Goal: Check status: Check status

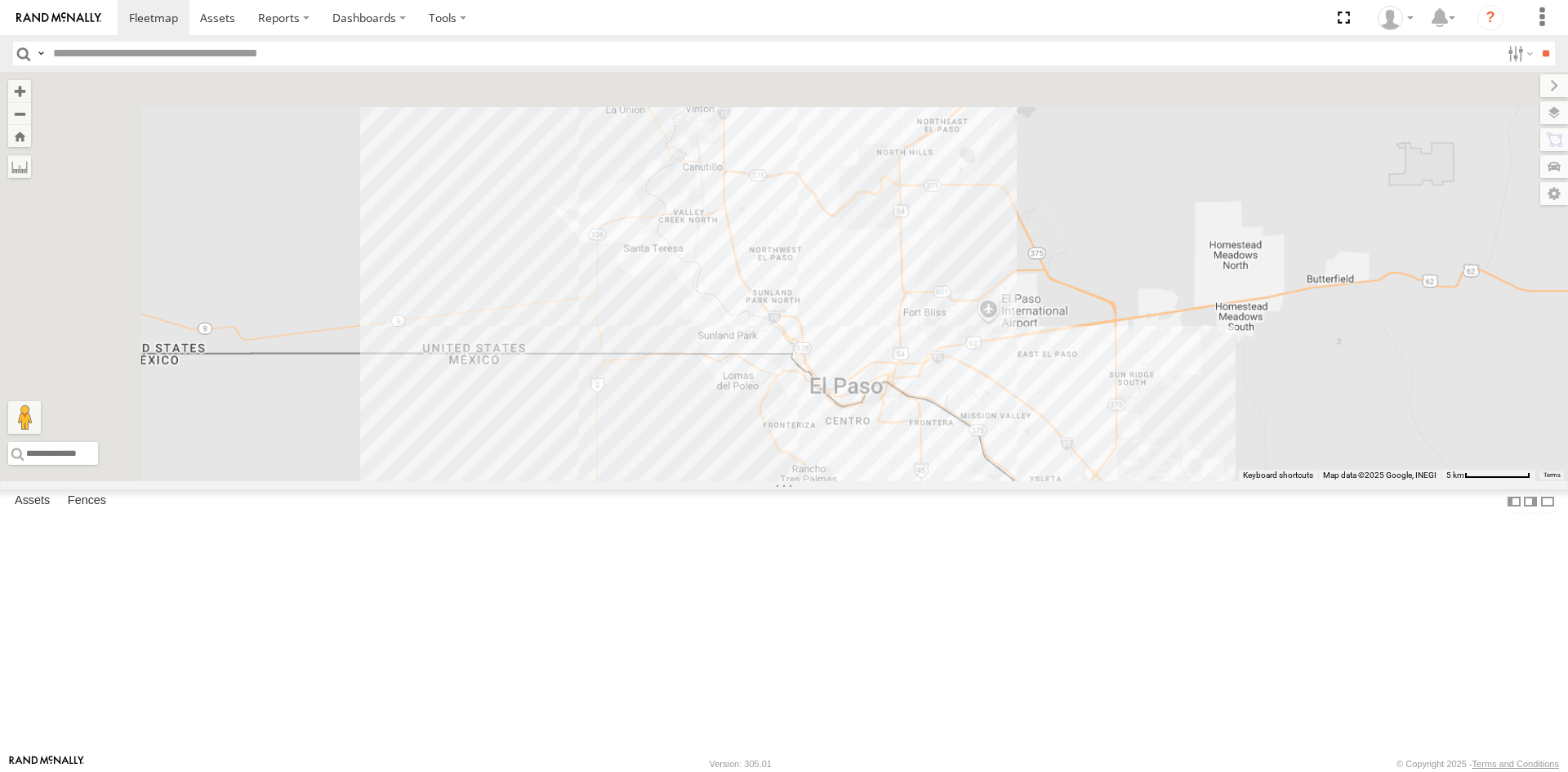
drag, startPoint x: 1044, startPoint y: 466, endPoint x: 1143, endPoint y: 586, distance: 155.6
click at [1143, 481] on div "181" at bounding box center [784, 276] width 1568 height 409
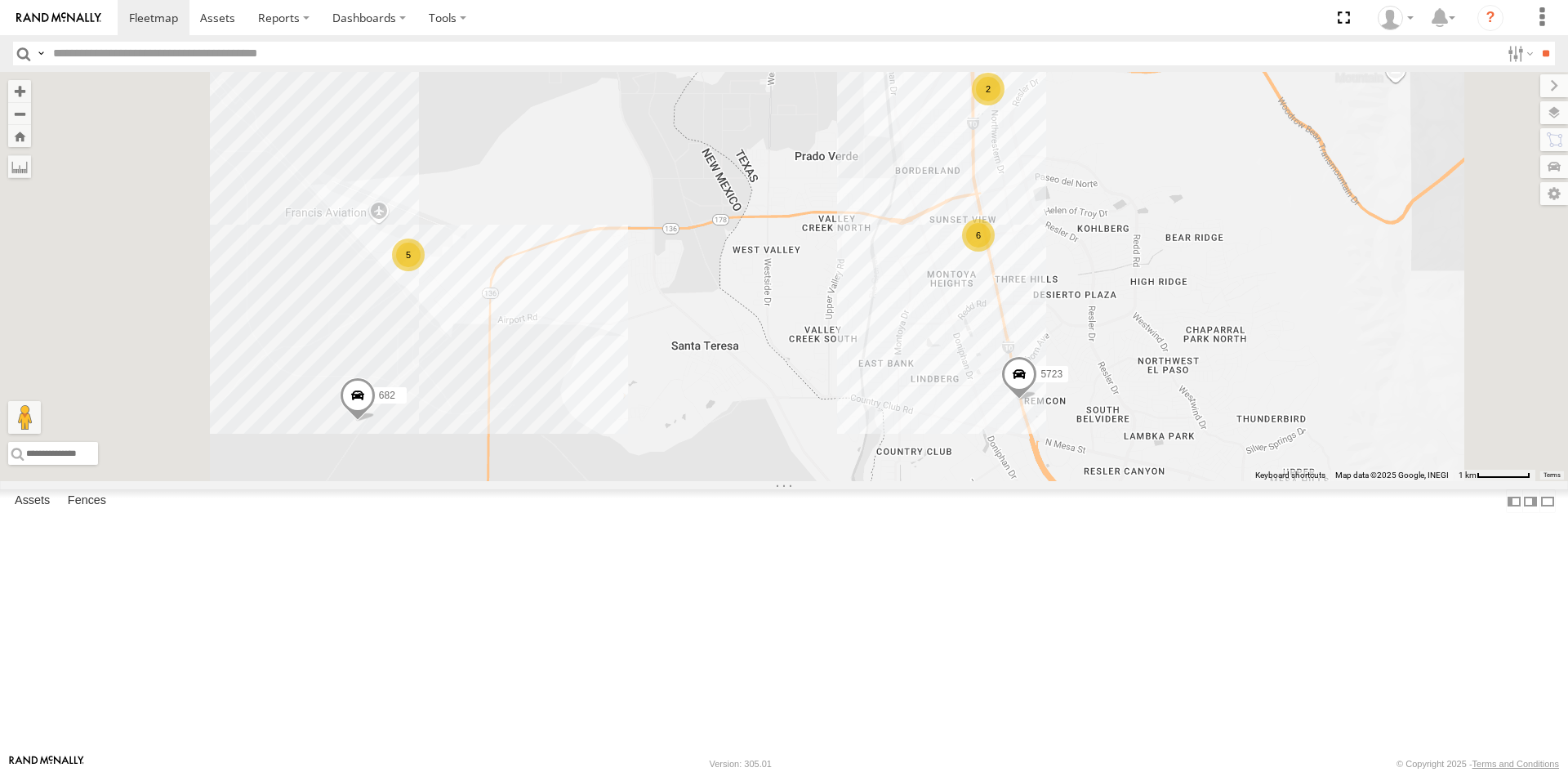
drag, startPoint x: 969, startPoint y: 373, endPoint x: 986, endPoint y: 375, distance: 17.1
click at [986, 373] on div "682 5723 0054 6 5 2" at bounding box center [784, 276] width 1568 height 409
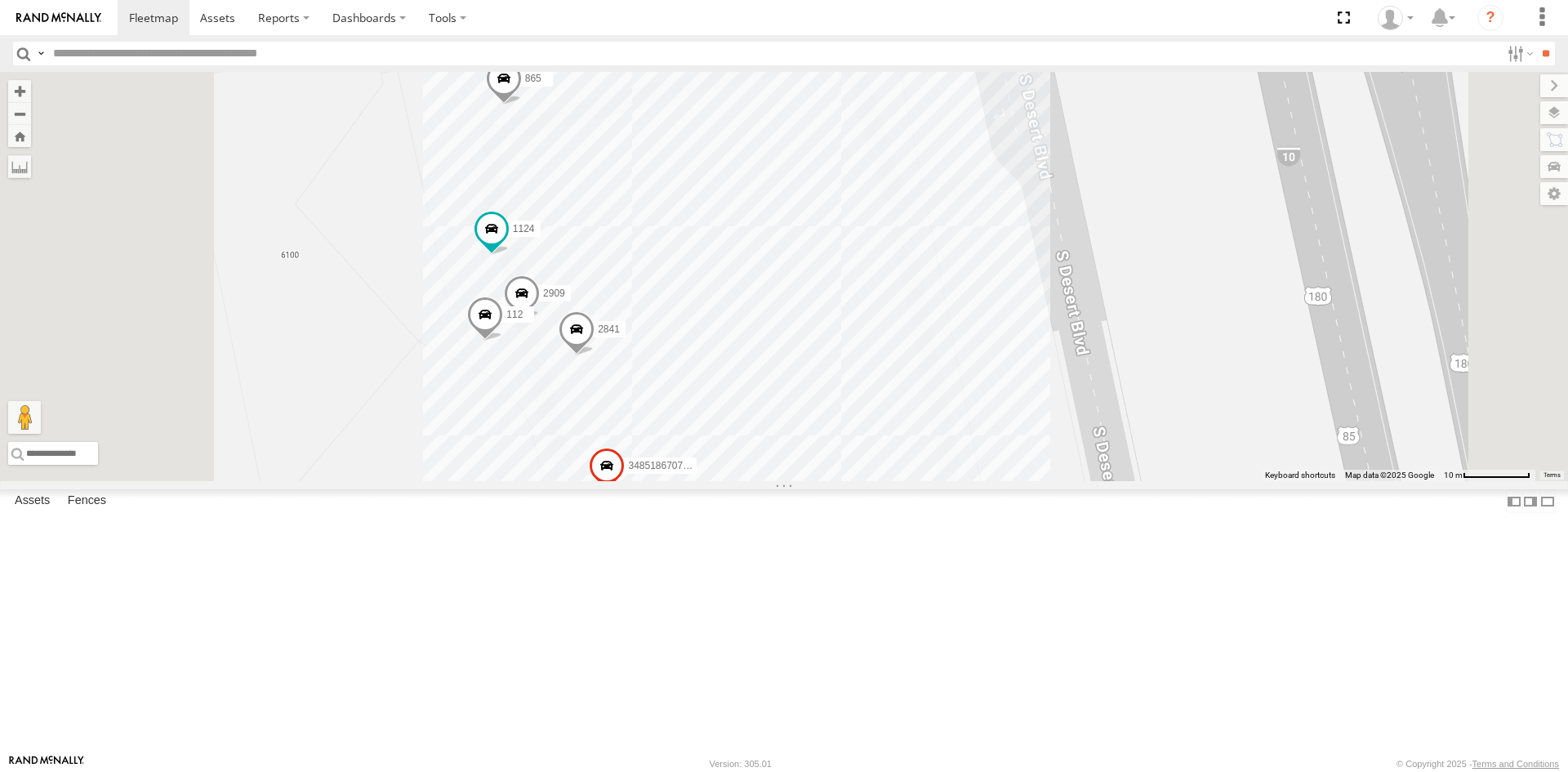
drag, startPoint x: 875, startPoint y: 596, endPoint x: 969, endPoint y: 411, distance: 207.5
click at [969, 411] on div "682 5723 0054 3485186707B8 2841 865 1124 2909 112" at bounding box center [784, 276] width 1568 height 409
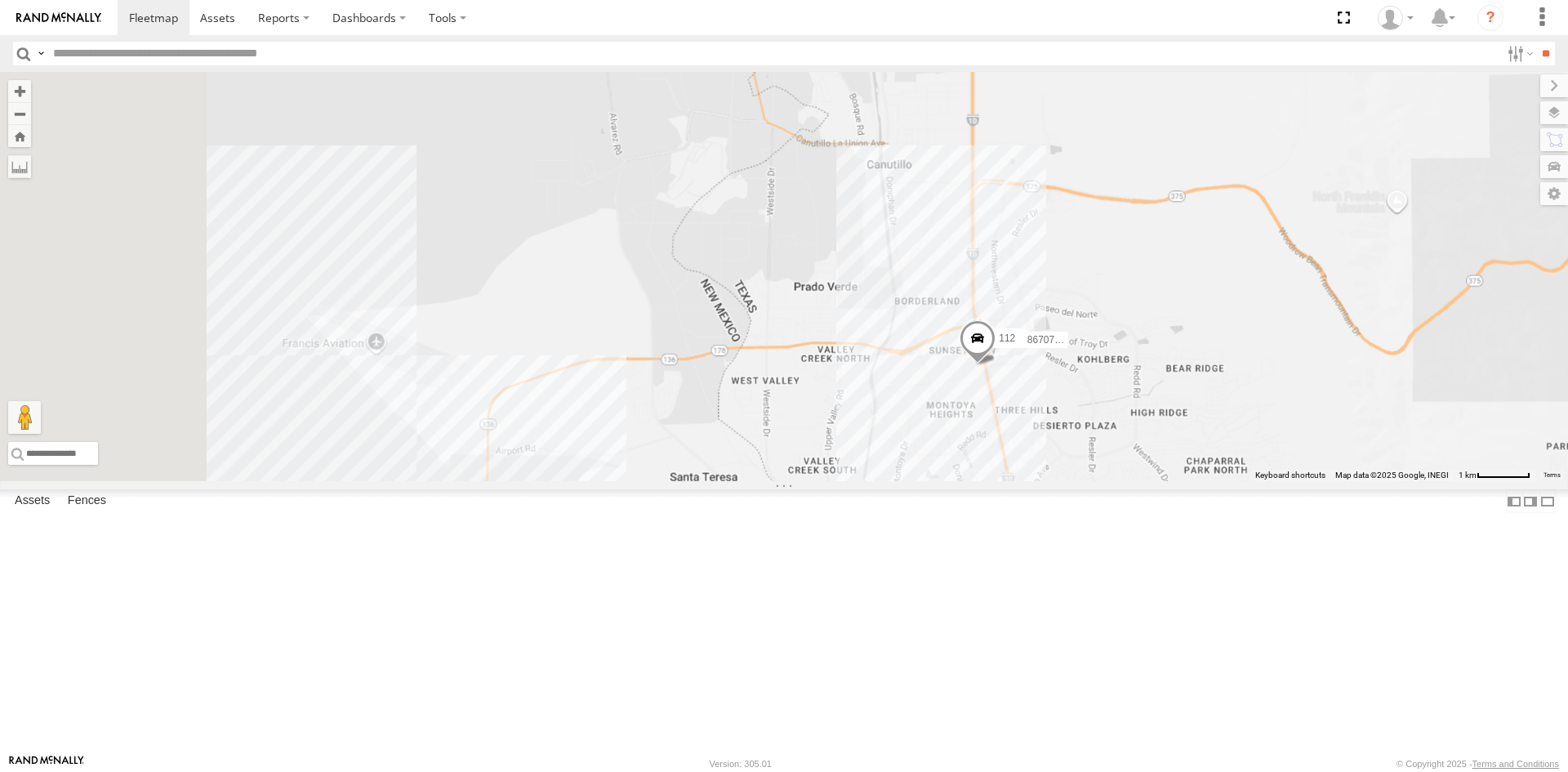
drag, startPoint x: 1068, startPoint y: 548, endPoint x: 1274, endPoint y: 391, distance: 259.0
click at [1276, 405] on div "682 5723 0054 3485186707B8 2841 865 1124 2909 112" at bounding box center [784, 276] width 1568 height 409
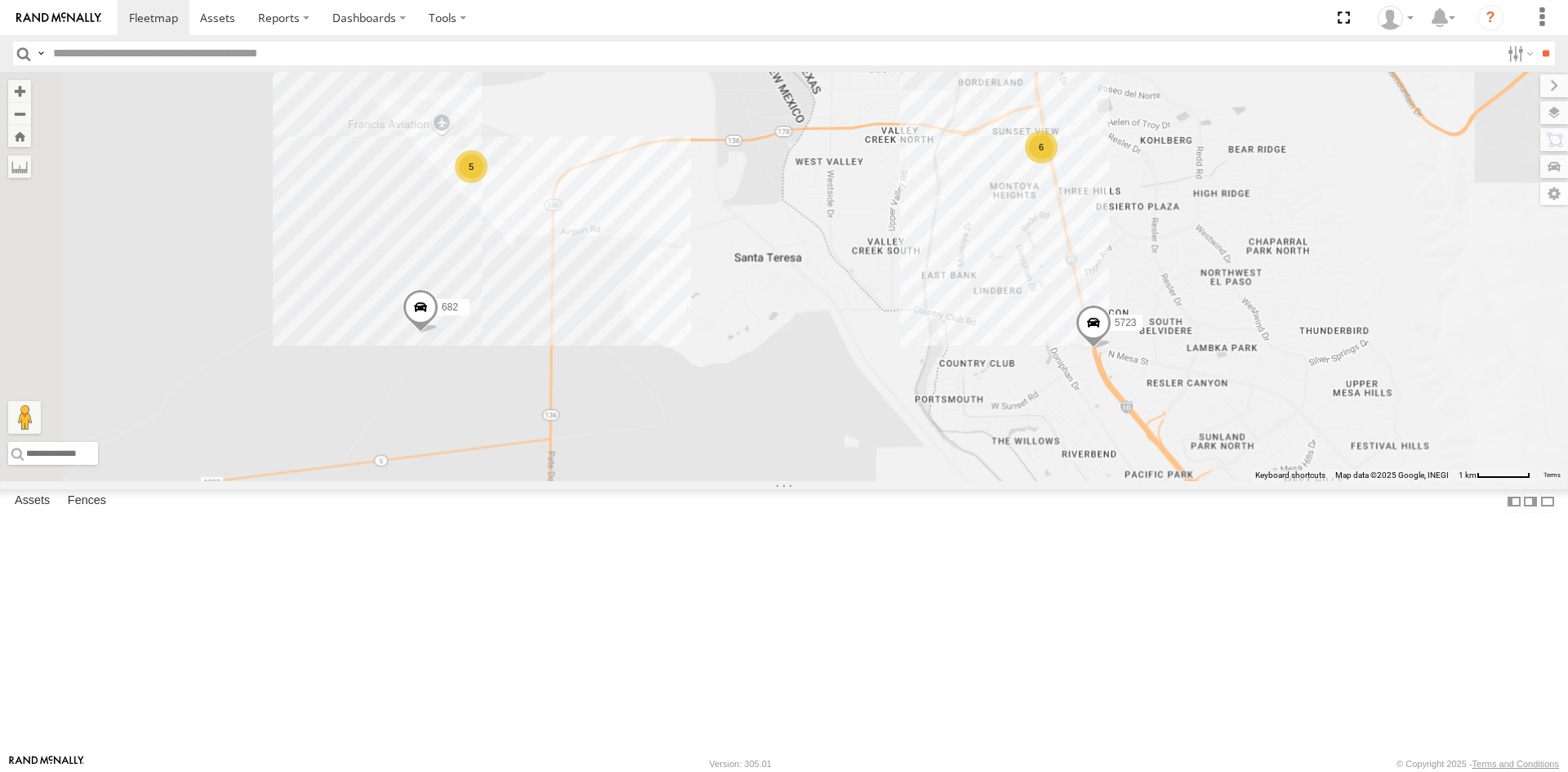
drag, startPoint x: 1145, startPoint y: 456, endPoint x: 996, endPoint y: 339, distance: 189.4
click at [1023, 355] on div "682 5723 0054 6 5 2" at bounding box center [784, 276] width 1568 height 409
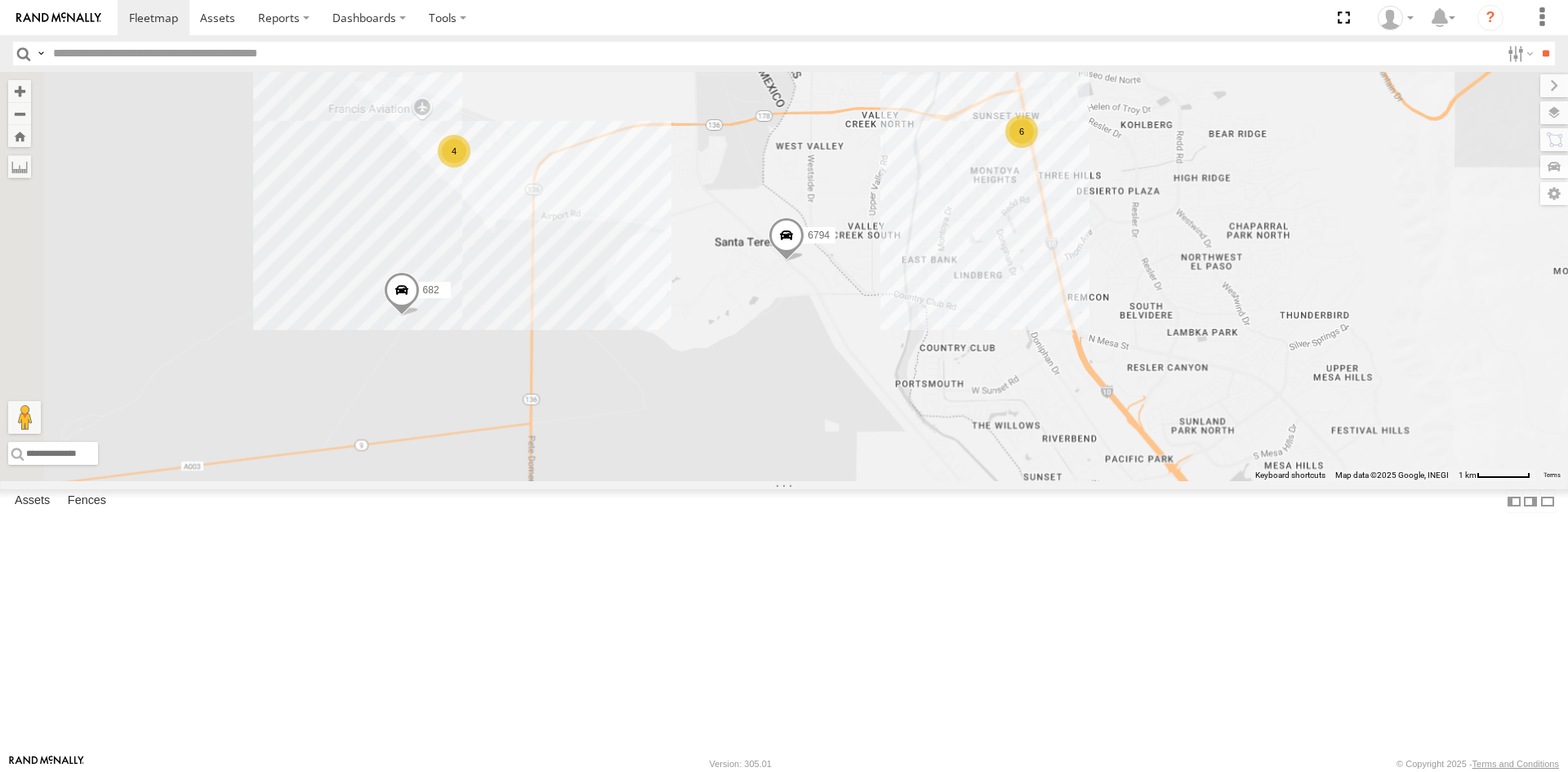
click at [1023, 247] on div "682 0054 6794 6 4 2" at bounding box center [784, 276] width 1568 height 409
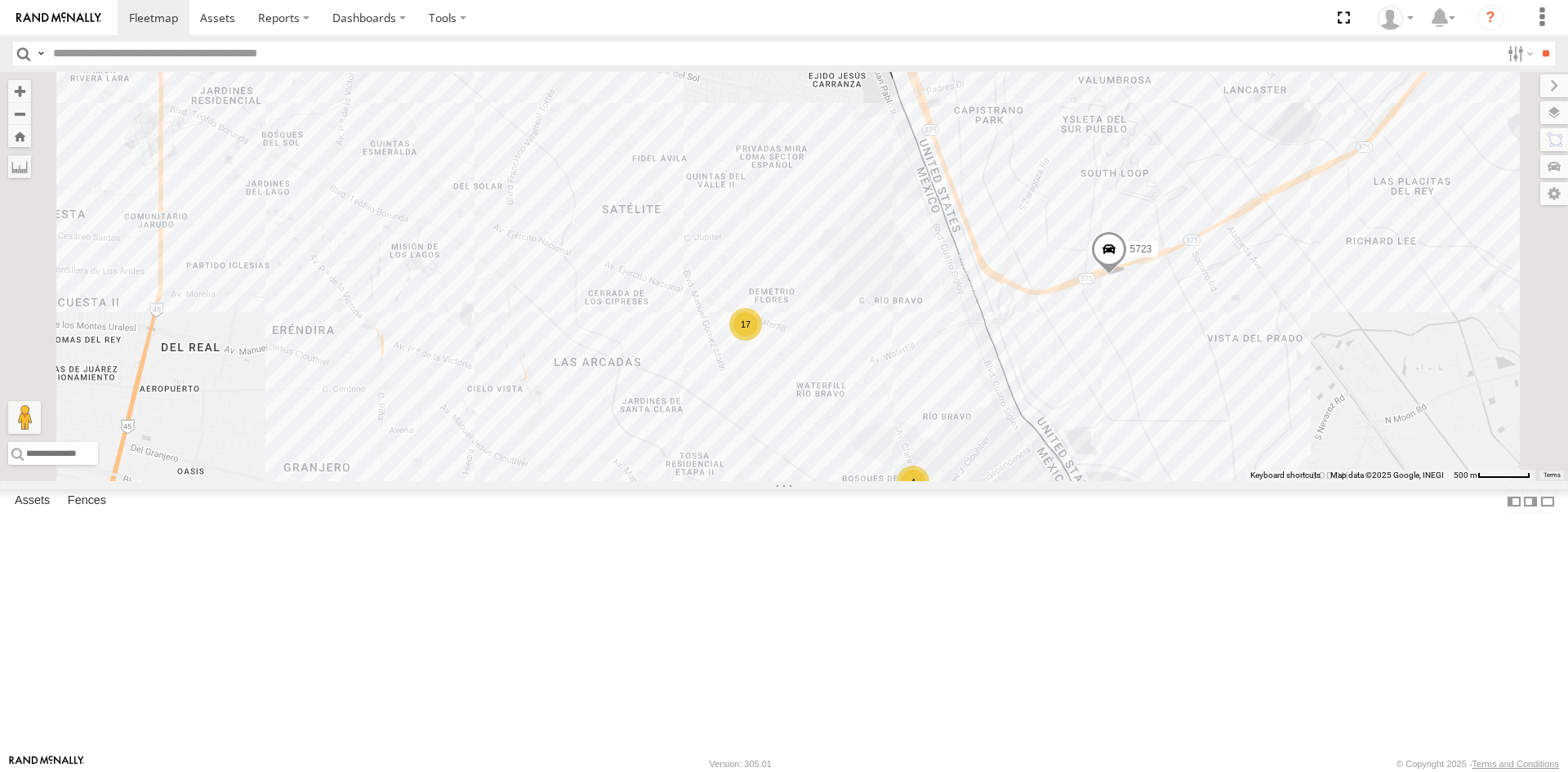
drag, startPoint x: 1194, startPoint y: 415, endPoint x: 1072, endPoint y: 359, distance: 134.2
click at [1121, 395] on div "682 0054 6794 5723 8689 17 4" at bounding box center [784, 276] width 1568 height 409
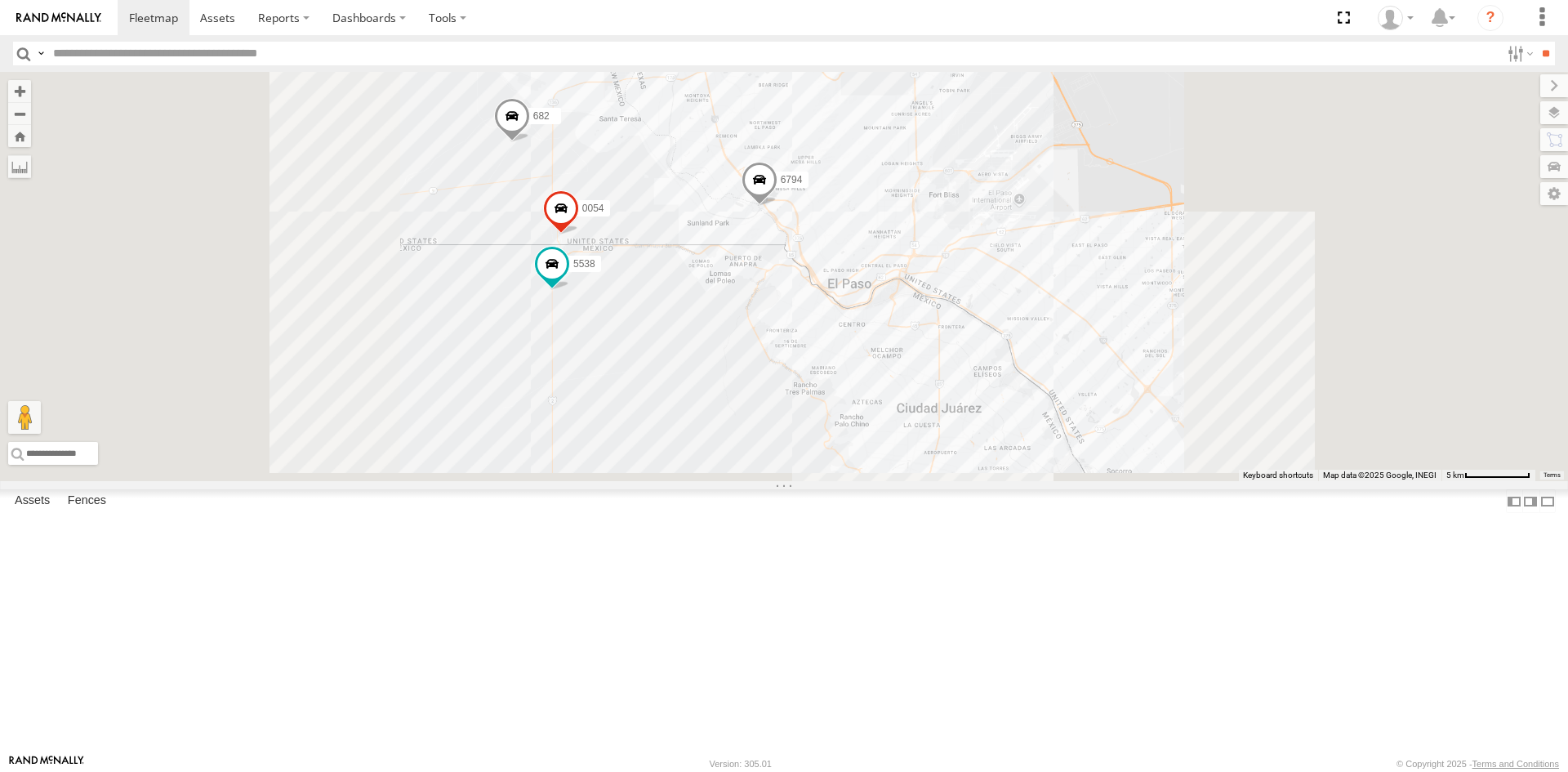
drag, startPoint x: 1459, startPoint y: 642, endPoint x: 1387, endPoint y: 570, distance: 101.8
click at [1388, 481] on div "682 4093 8689 5538 6794 0054" at bounding box center [784, 276] width 1568 height 409
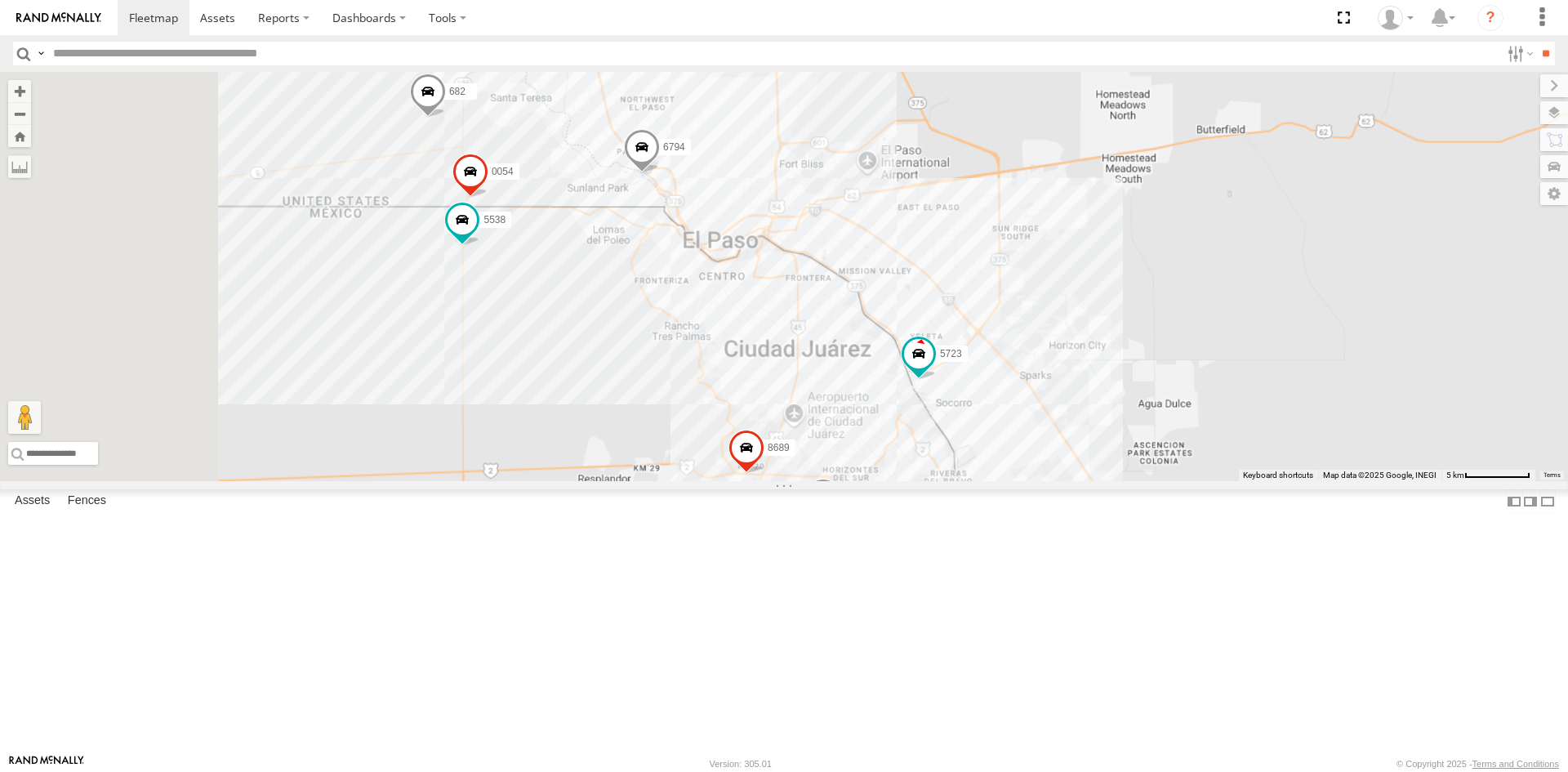
drag, startPoint x: 927, startPoint y: 411, endPoint x: 1024, endPoint y: 495, distance: 128.3
click at [1009, 481] on div "682 4093 8689 5538 6794 0054 5723" at bounding box center [784, 276] width 1568 height 409
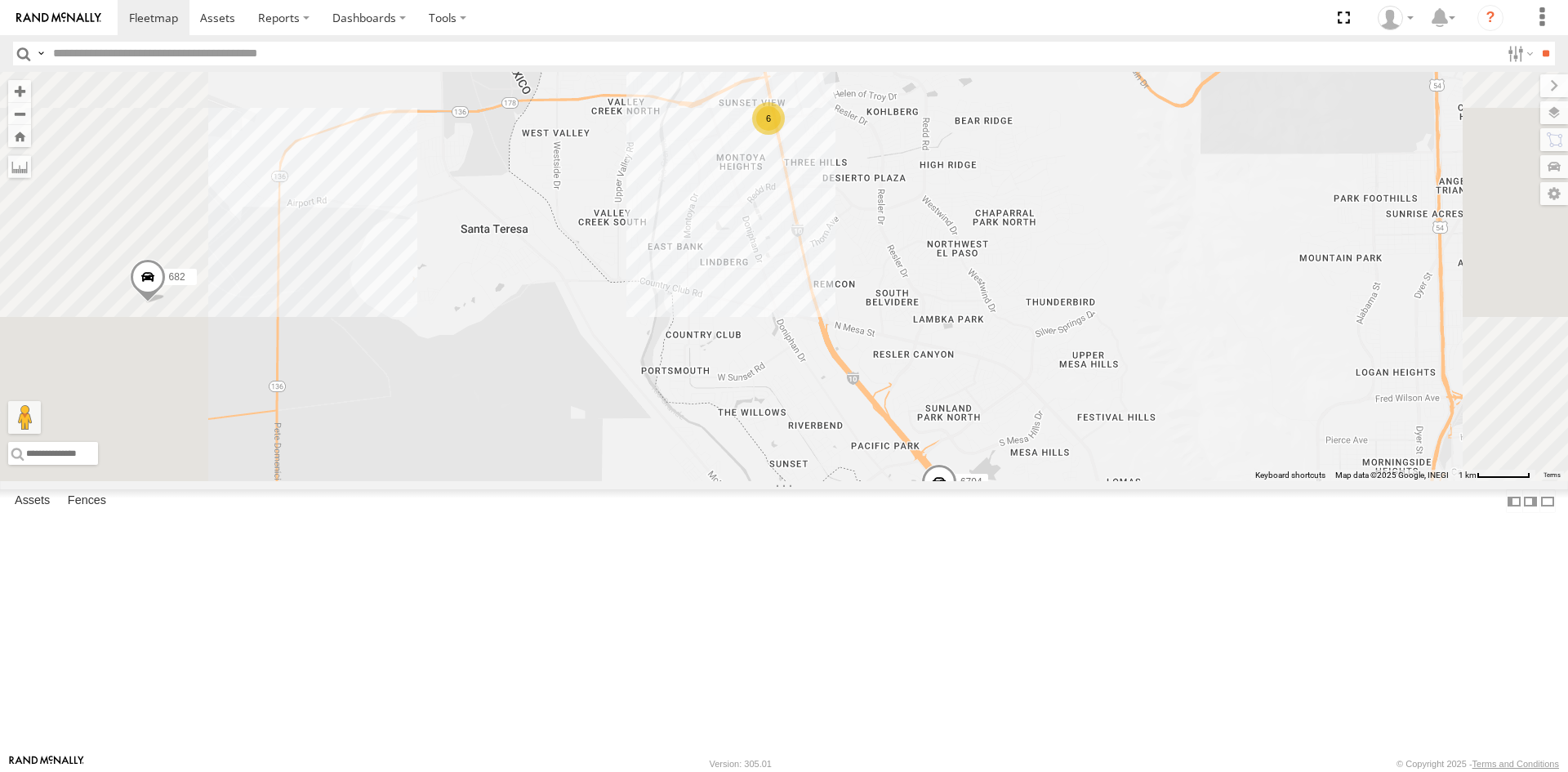
drag, startPoint x: 806, startPoint y: 270, endPoint x: 886, endPoint y: 265, distance: 80.2
click at [880, 273] on div "682 4093 8689 5538 6794 0054 6 2 8" at bounding box center [784, 276] width 1568 height 409
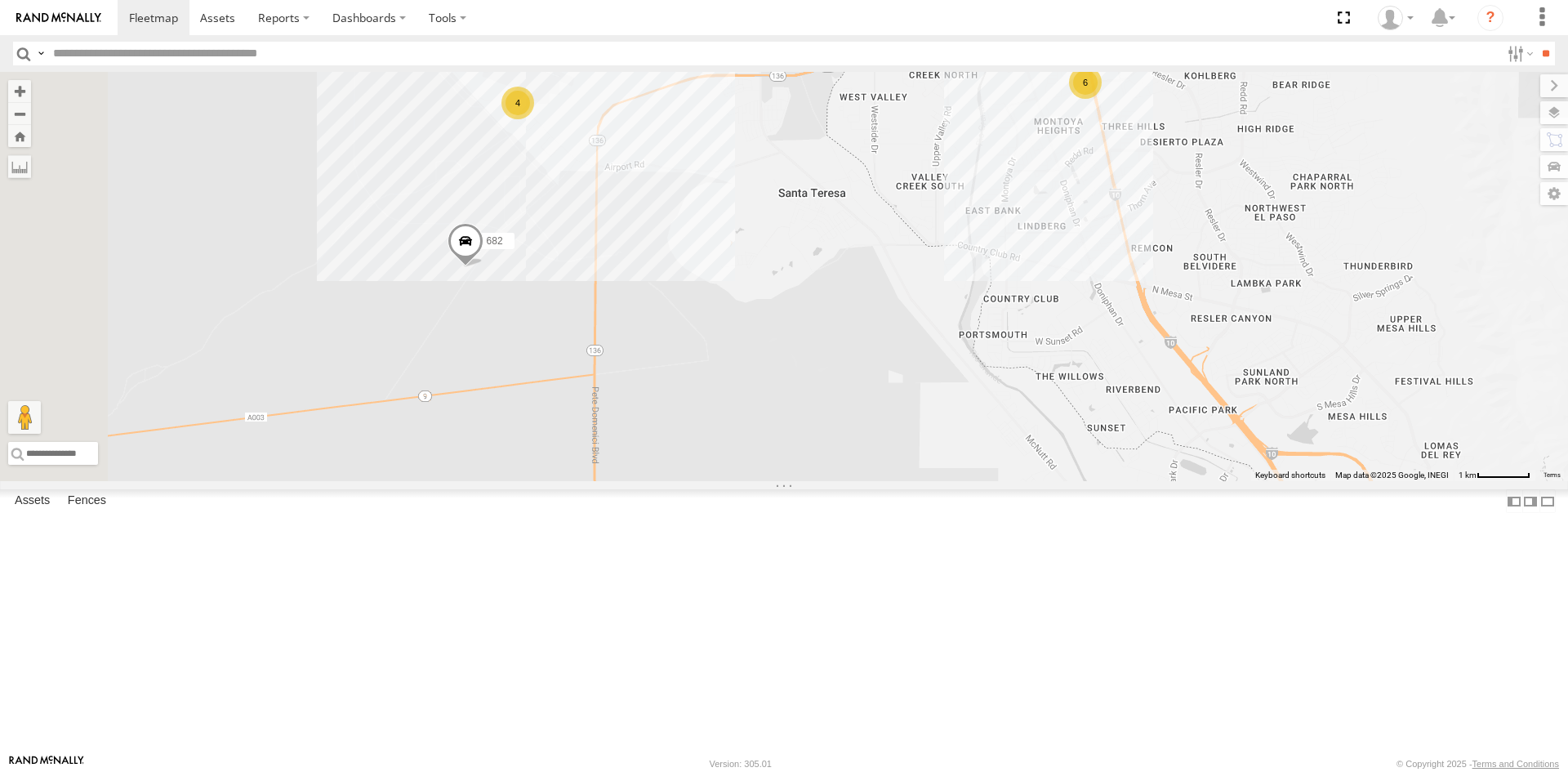
drag, startPoint x: 965, startPoint y: 314, endPoint x: 862, endPoint y: 362, distance: 113.6
click at [862, 359] on div "682 0054 6794 12 6 4 2" at bounding box center [784, 276] width 1568 height 409
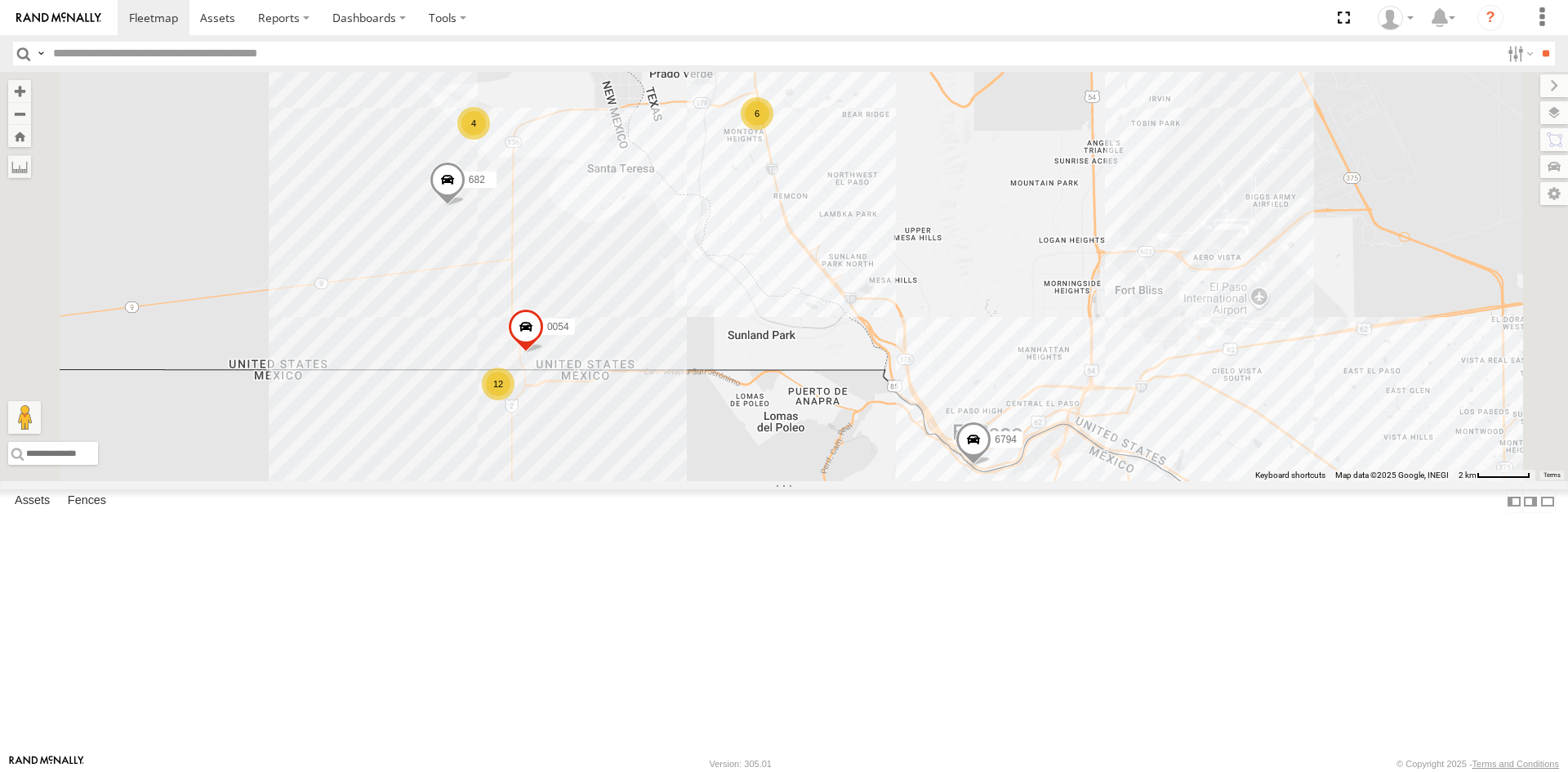
drag, startPoint x: 1065, startPoint y: 370, endPoint x: 1049, endPoint y: 352, distance: 24.1
click at [1054, 358] on div "682 0054 6794 12 6 4 2" at bounding box center [784, 276] width 1568 height 409
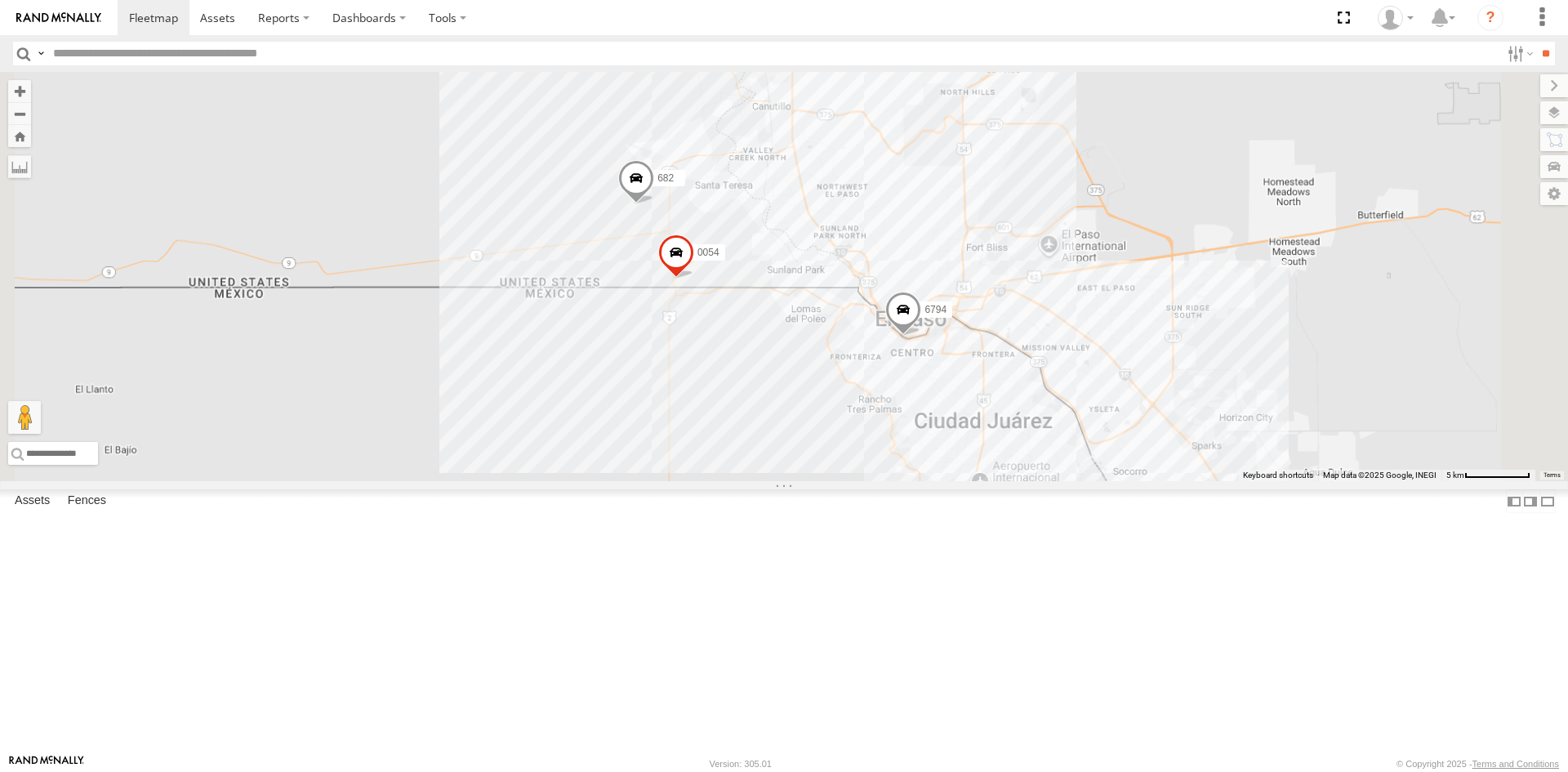
click at [1219, 382] on div "682 0054 6794" at bounding box center [784, 276] width 1568 height 409
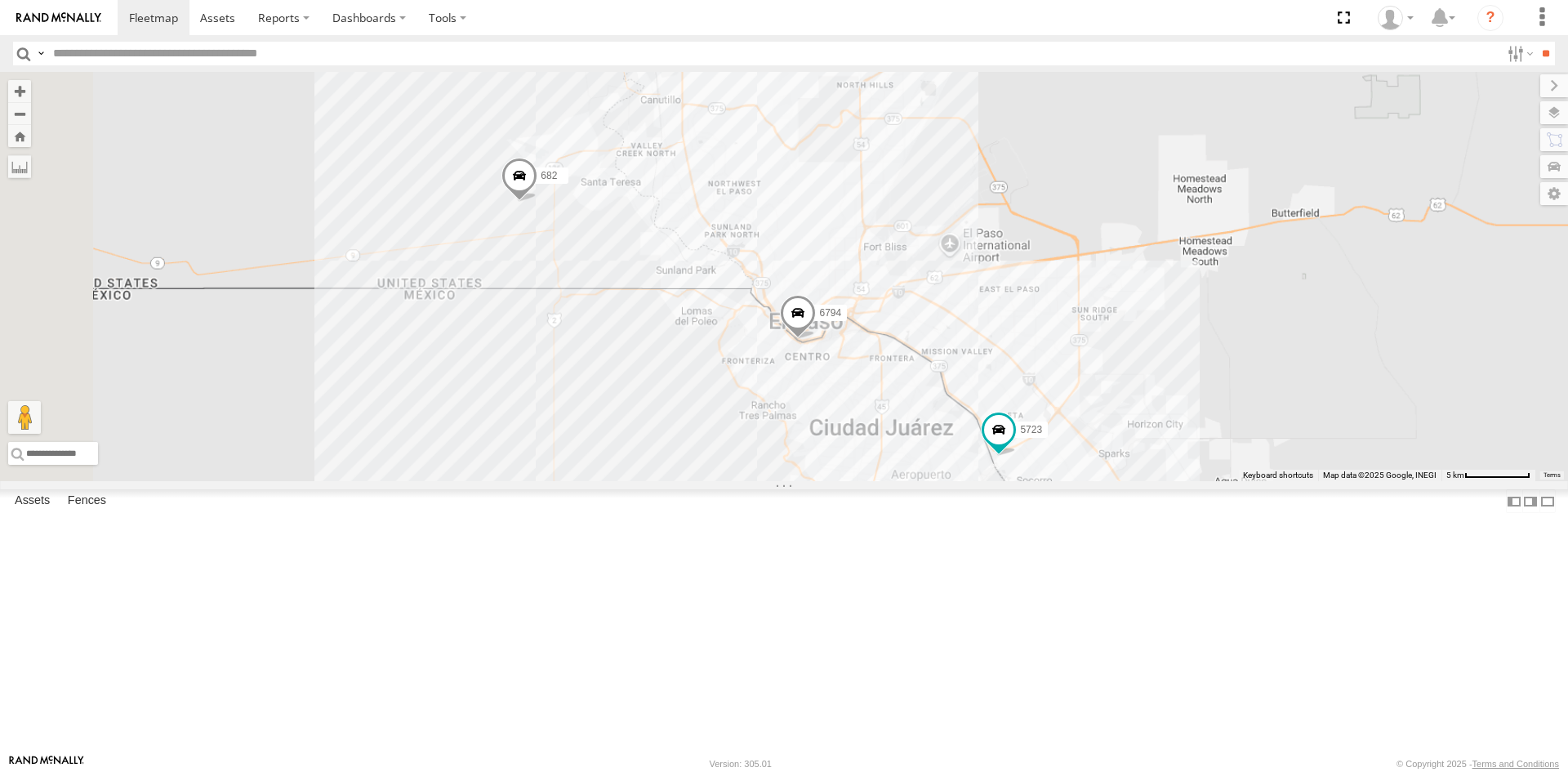
drag, startPoint x: 878, startPoint y: 435, endPoint x: 971, endPoint y: 502, distance: 114.6
click at [971, 481] on div "682 6794 4093 8689 5538 5723" at bounding box center [784, 276] width 1568 height 409
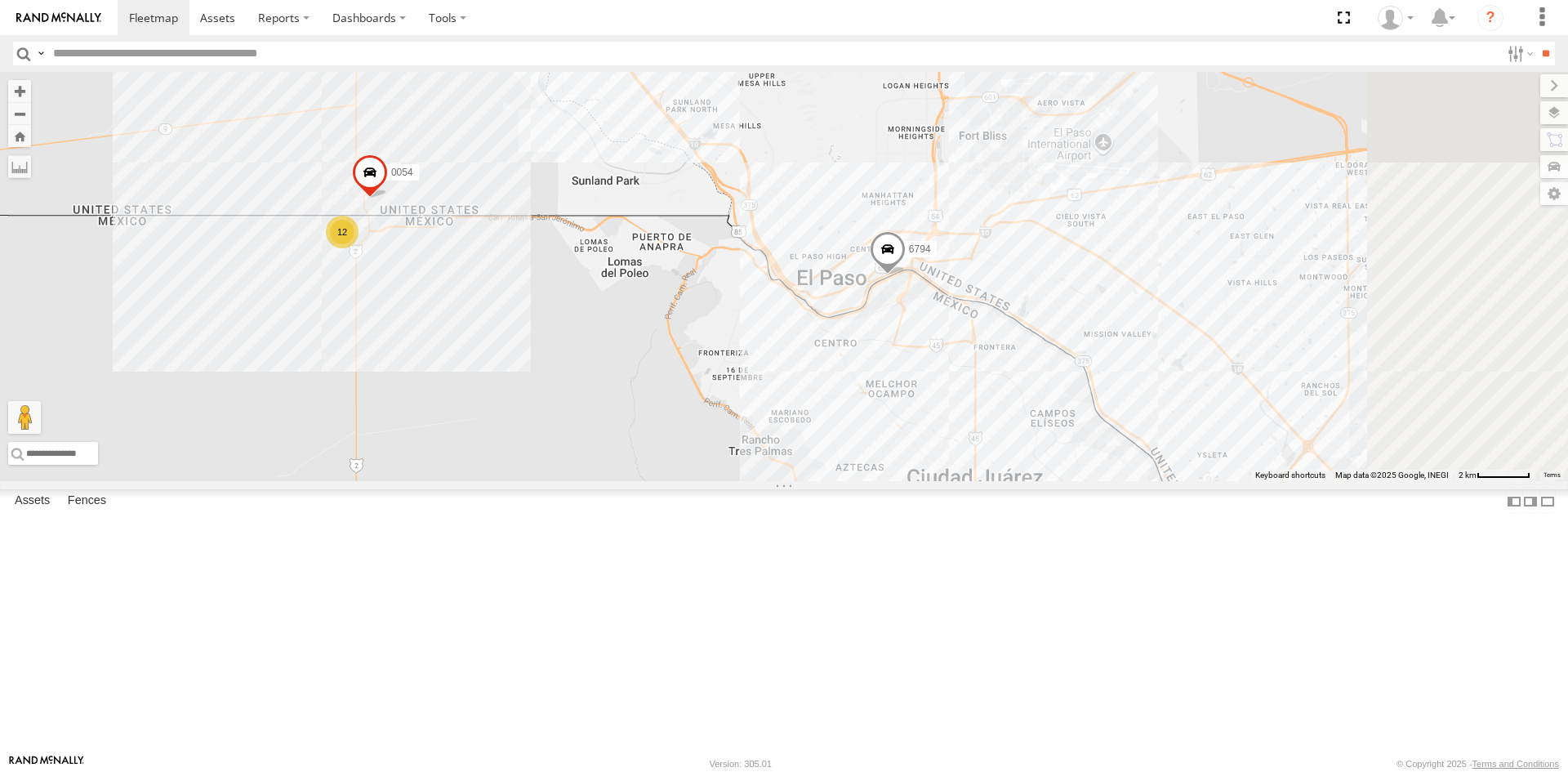
drag, startPoint x: 1270, startPoint y: 608, endPoint x: 1076, endPoint y: 310, distance: 355.6
click at [937, 257] on label "6794" at bounding box center [916, 249] width 41 height 17
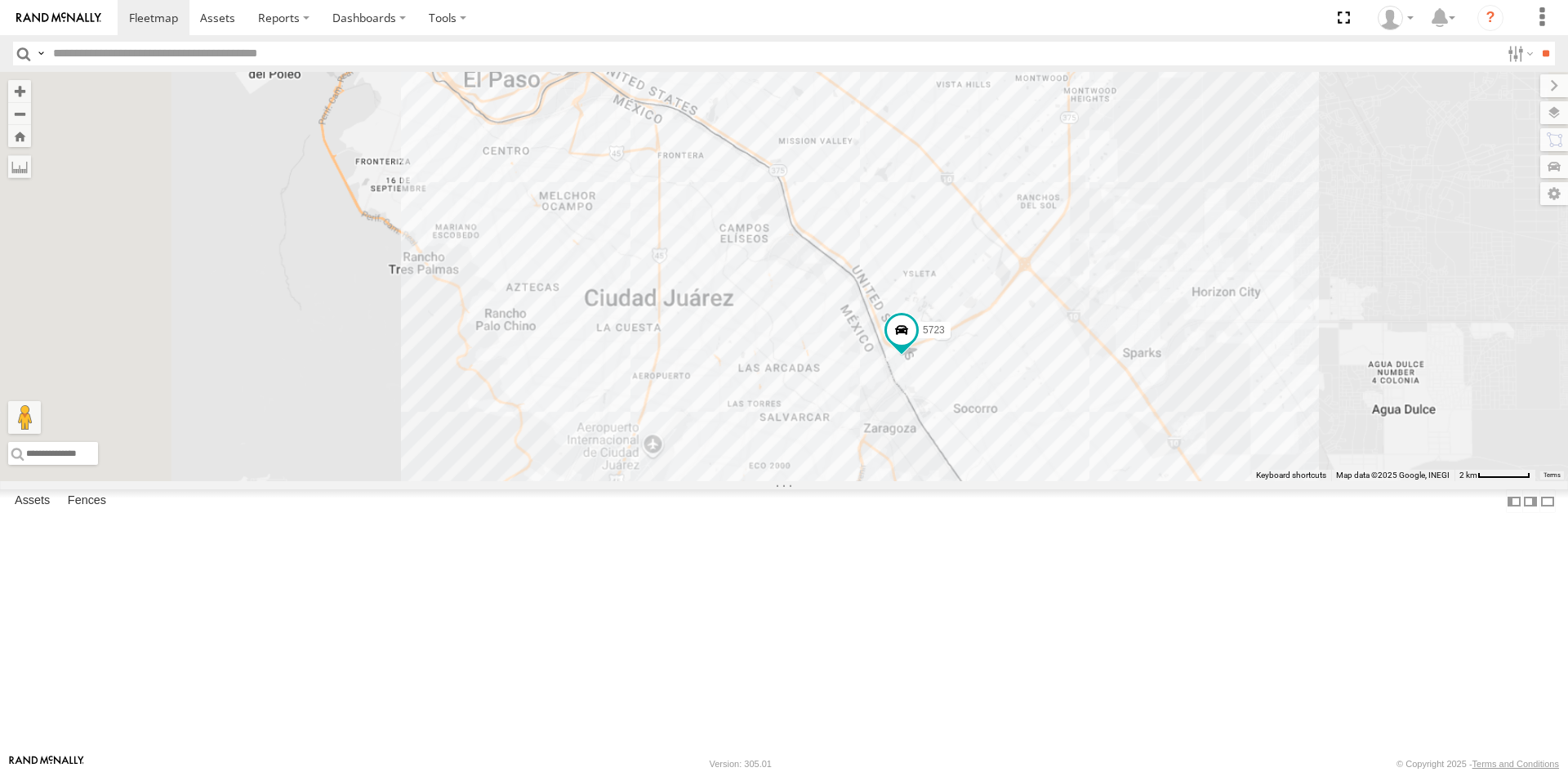
drag, startPoint x: 877, startPoint y: 224, endPoint x: 1079, endPoint y: 559, distance: 391.2
click at [1071, 481] on div "682 0054 6794 6794 FOXCONN TX-375-LOOP Downtown El Paso 31.76261 , -106.46134 N…" at bounding box center [784, 276] width 1568 height 409
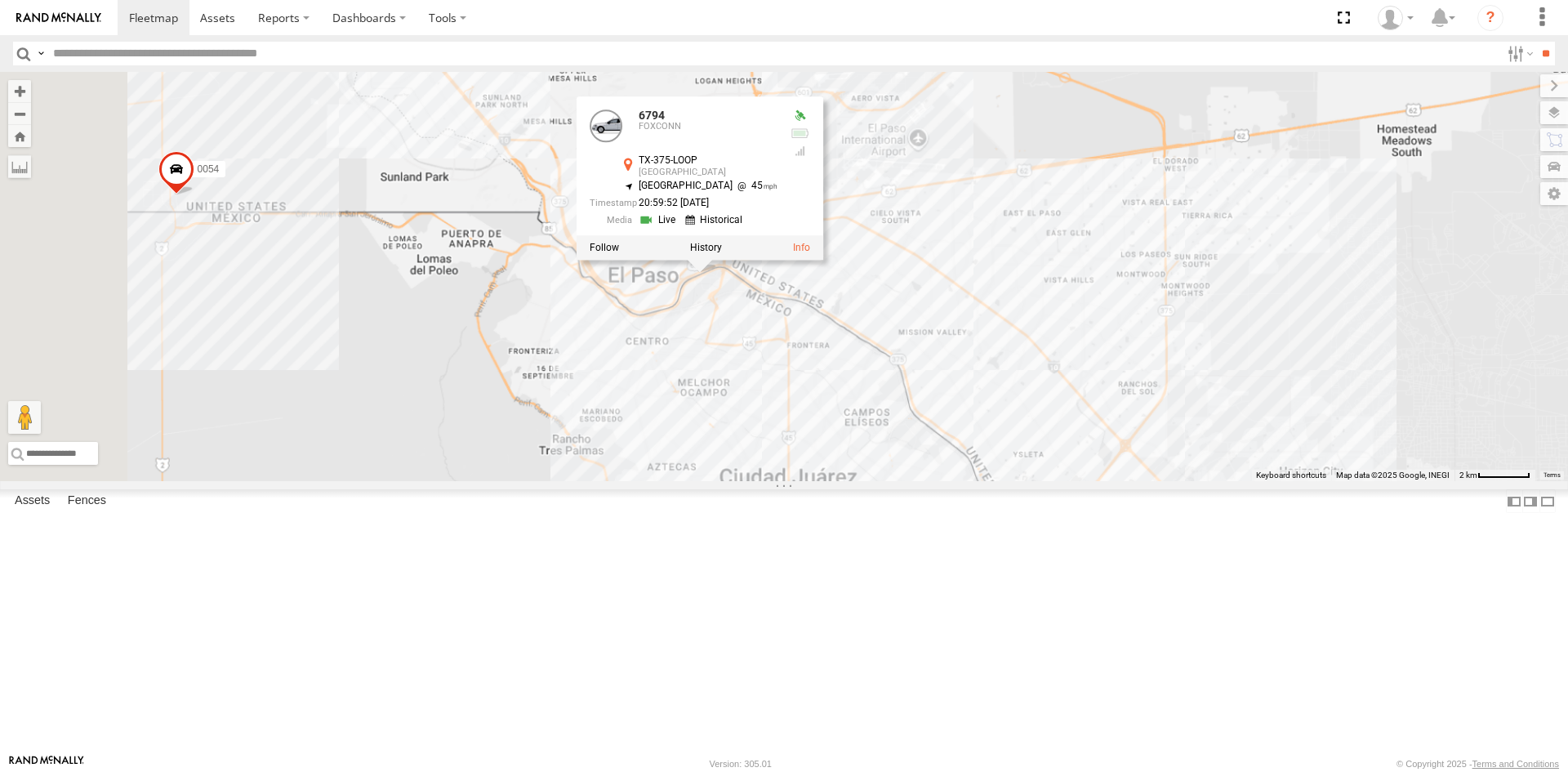
drag, startPoint x: 990, startPoint y: 484, endPoint x: 1046, endPoint y: 539, distance: 78.5
click at [1040, 481] on div "682 0054 6794 6794 FOXCONN TX-375-LOOP Downtown El Paso 31.76261 , -106.46134 N…" at bounding box center [784, 276] width 1568 height 409
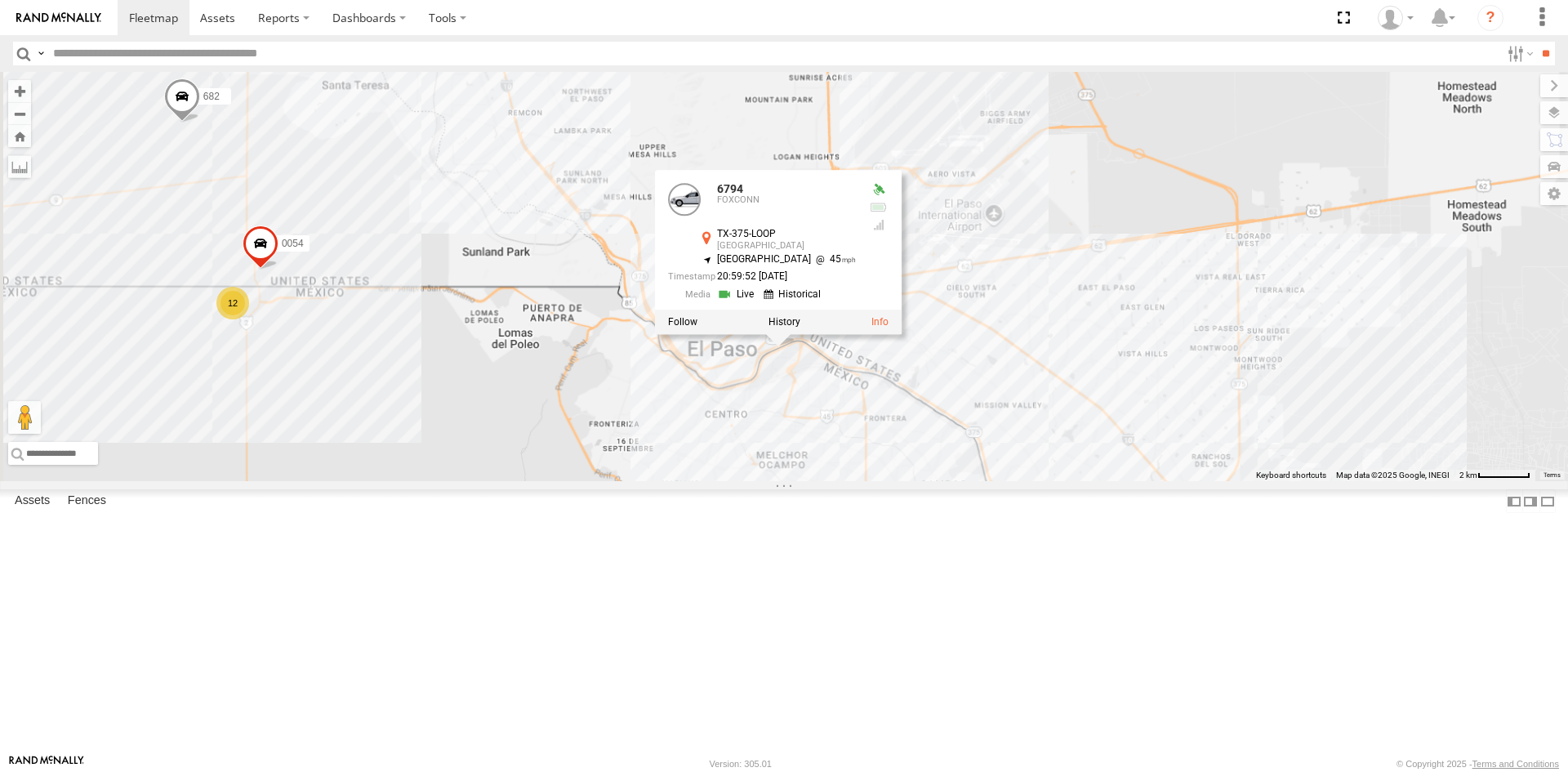
click at [1038, 481] on div "682 0054 6794 6794 FOXCONN TX-375-LOOP Downtown El Paso 31.76261 , -106.46134 N…" at bounding box center [784, 276] width 1568 height 409
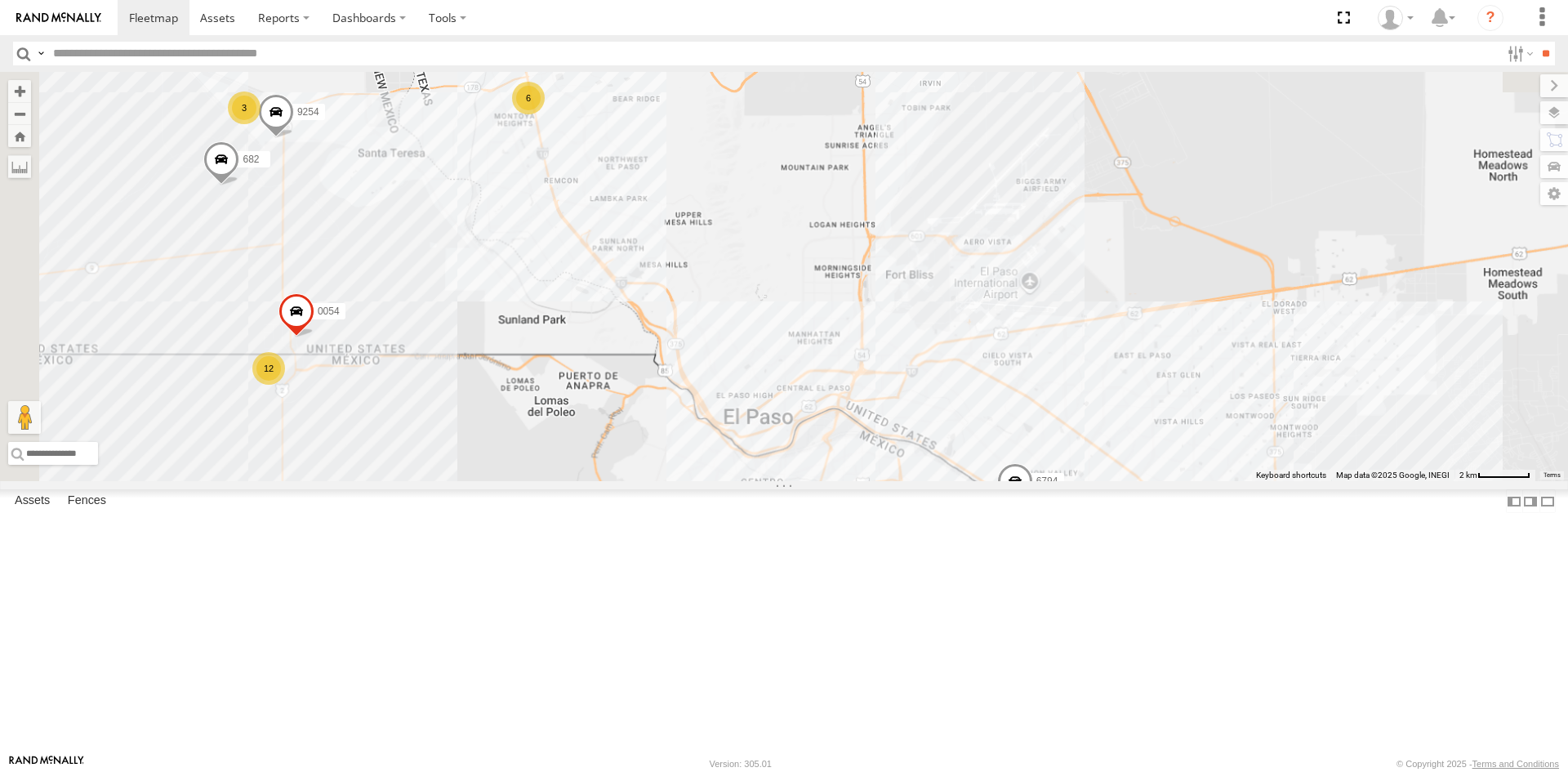
drag, startPoint x: 687, startPoint y: 345, endPoint x: 719, endPoint y: 360, distance: 35.3
click at [713, 368] on div "682 5723 0054 6794 12 17 6 3 4 9254 2" at bounding box center [784, 276] width 1568 height 409
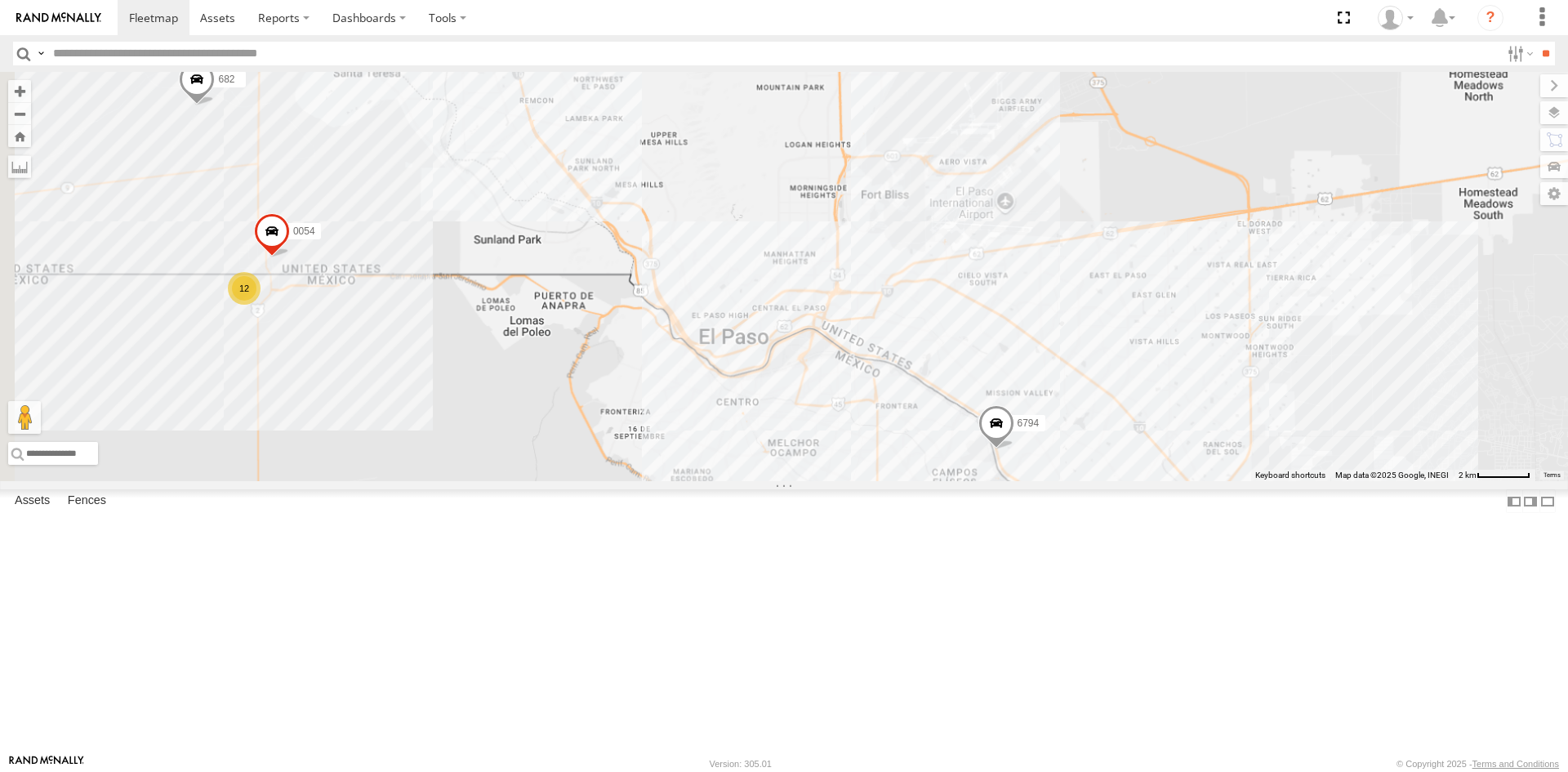
drag, startPoint x: 1100, startPoint y: 447, endPoint x: 1017, endPoint y: 322, distance: 150.0
click at [1037, 347] on div "682 5723 0054 6794 12 17 6 3 4 9254 2" at bounding box center [784, 276] width 1568 height 409
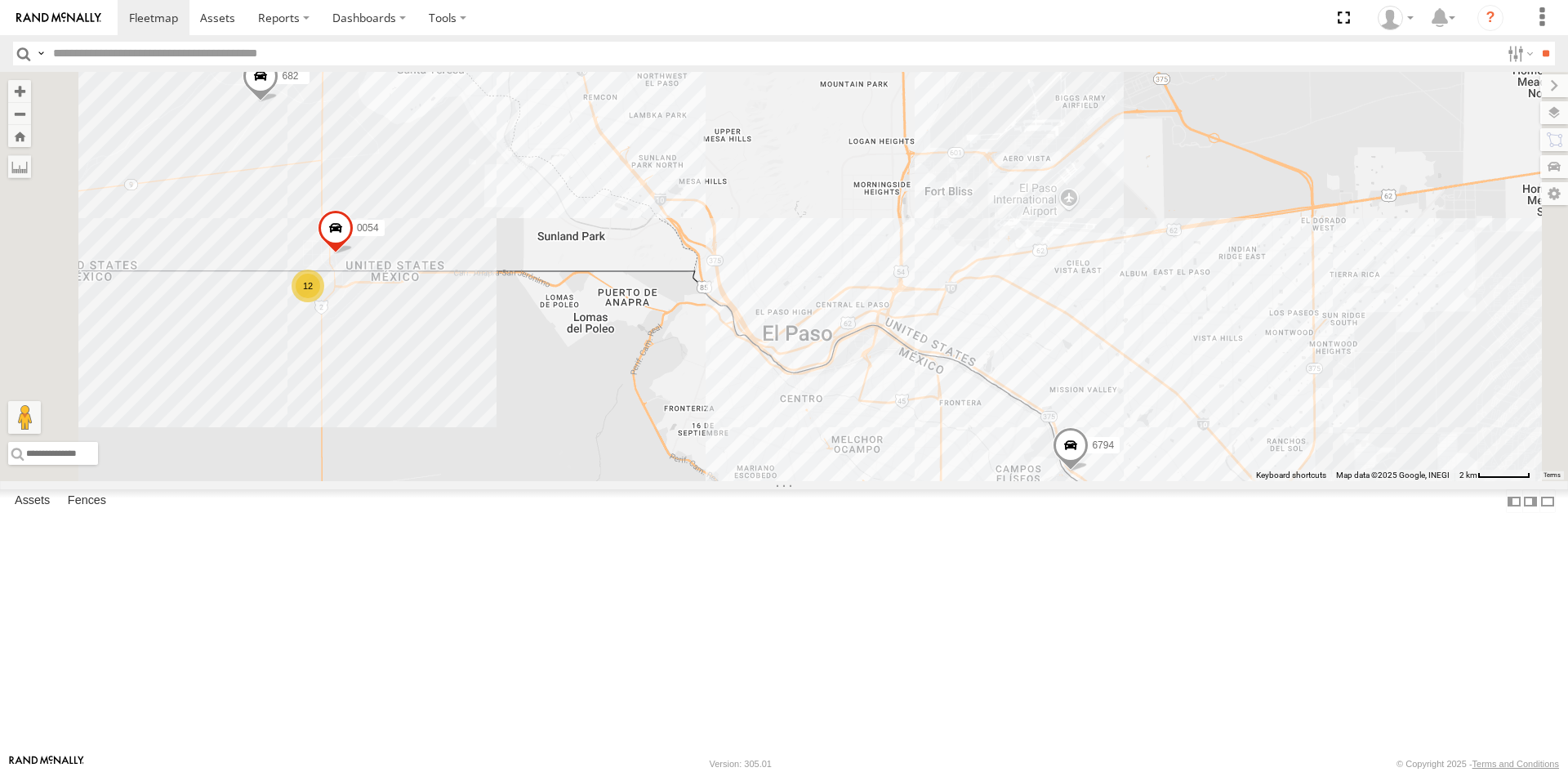
drag, startPoint x: 969, startPoint y: 513, endPoint x: 1060, endPoint y: 553, distance: 99.4
click at [1060, 481] on div "682 5723 0054 6794 9254 12 17 6 3 4" at bounding box center [784, 276] width 1568 height 409
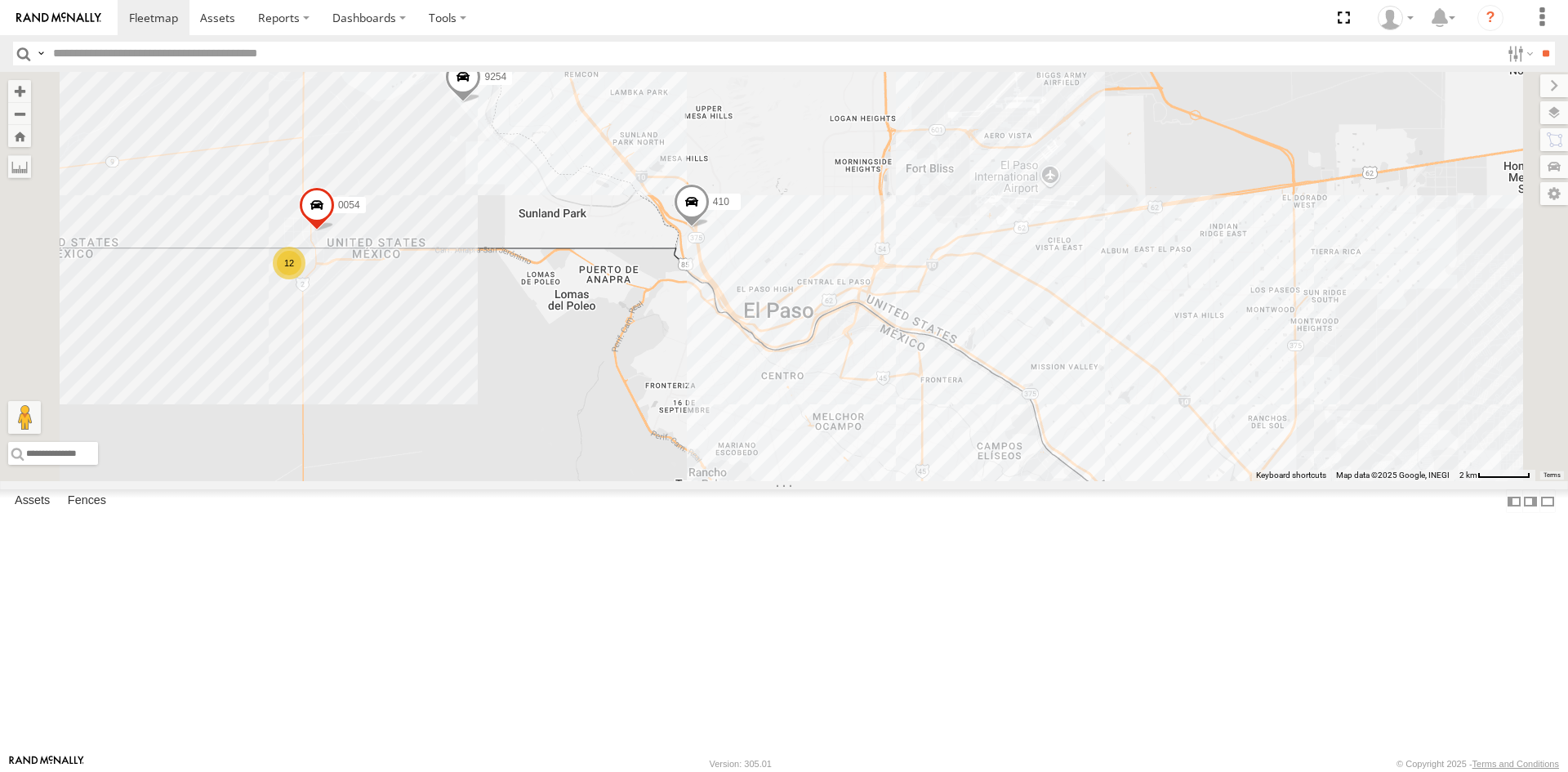
drag, startPoint x: 1220, startPoint y: 485, endPoint x: 1212, endPoint y: 477, distance: 11.3
click at [1212, 477] on div "682 5723 9254 410 0054 6794 4077 12 17 6 3 4" at bounding box center [784, 276] width 1568 height 409
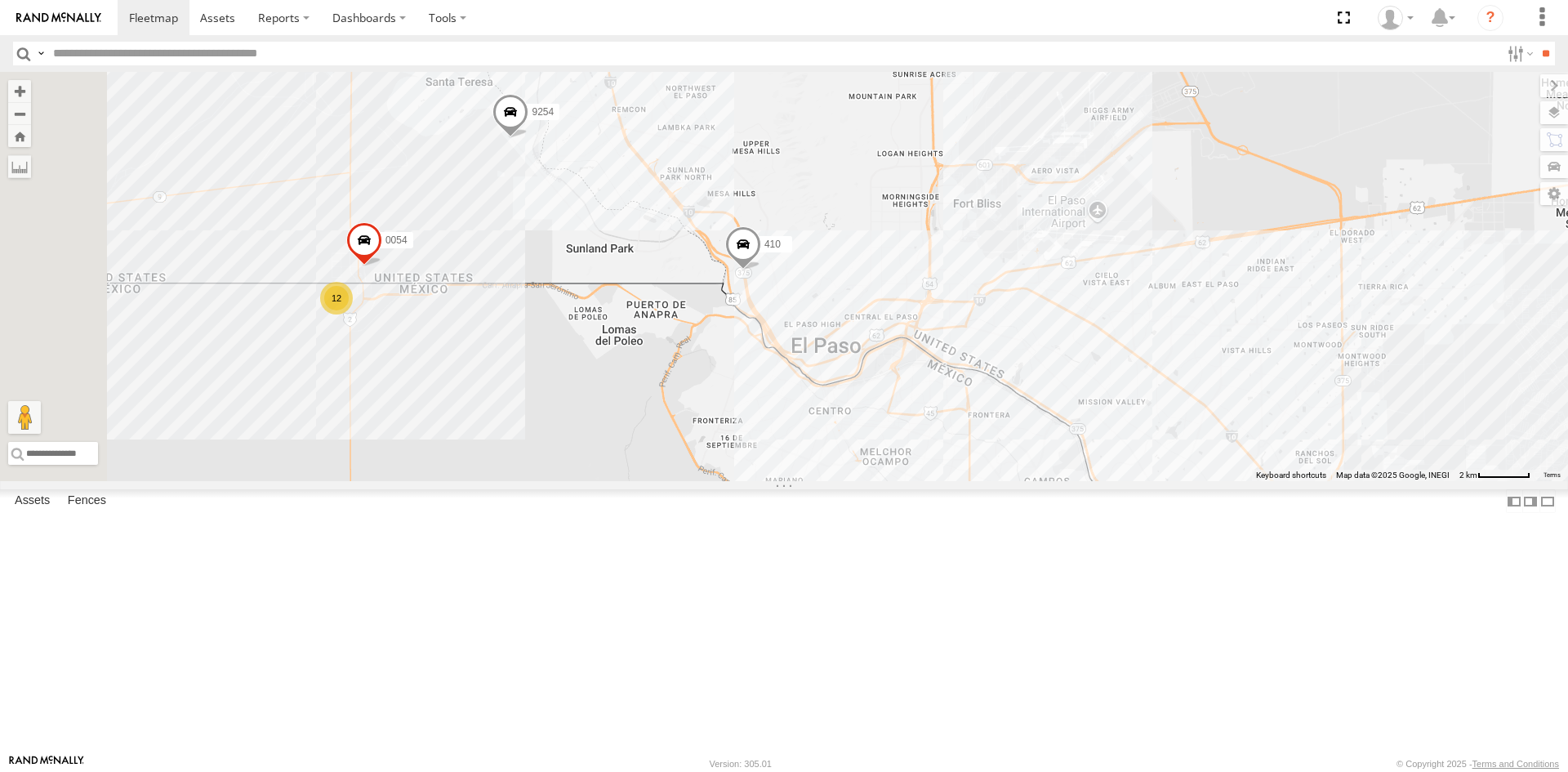
drag, startPoint x: 686, startPoint y: 200, endPoint x: 735, endPoint y: 239, distance: 62.6
click at [716, 223] on div "682 5723 9254 410 0054 6794 4077 12 17 6 3 4" at bounding box center [784, 276] width 1568 height 409
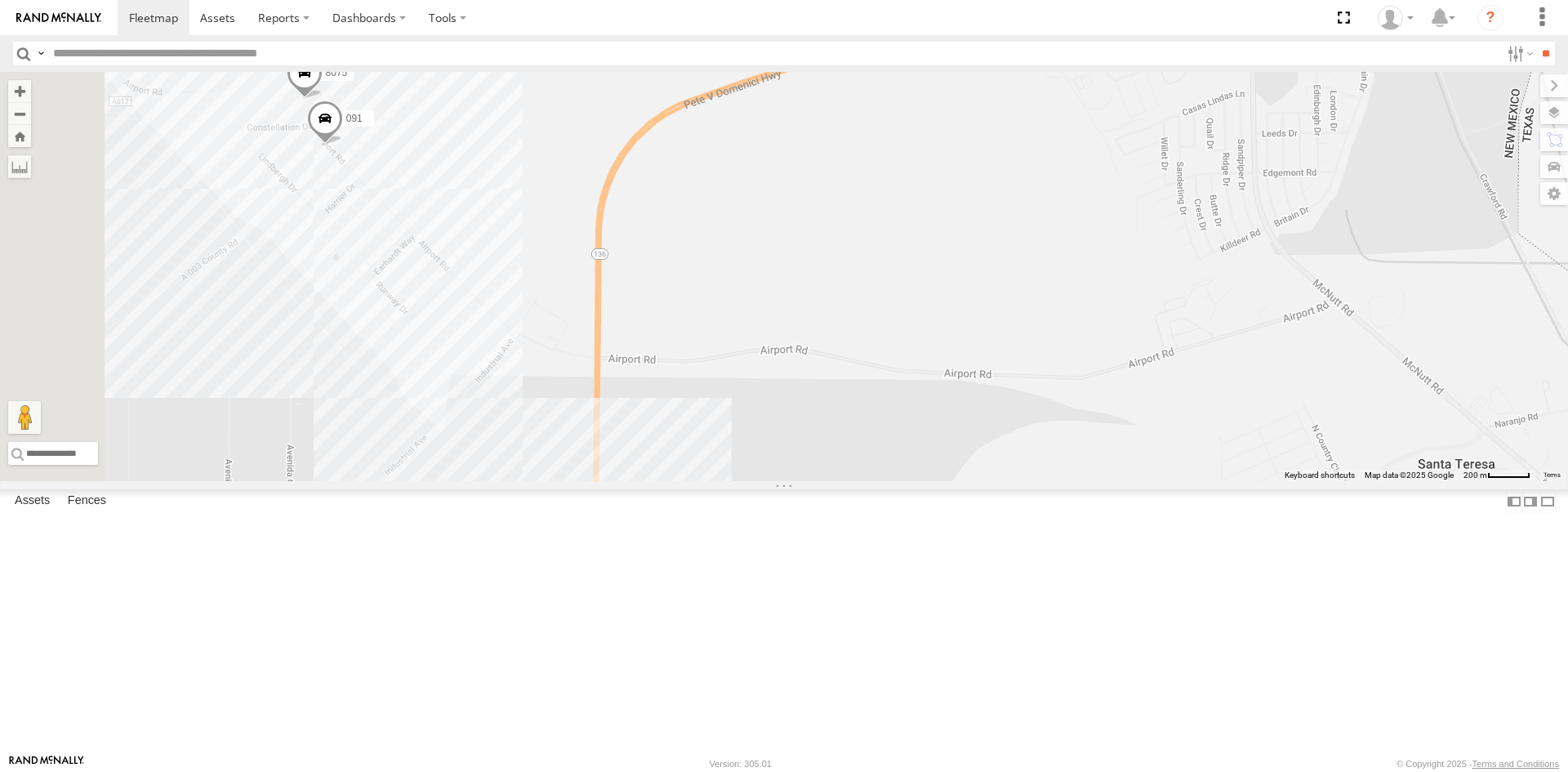
drag, startPoint x: 577, startPoint y: 260, endPoint x: 647, endPoint y: 292, distance: 77.0
click at [647, 292] on div "682 5723 9254 410 0054 6794 4077 091 8075" at bounding box center [784, 276] width 1568 height 409
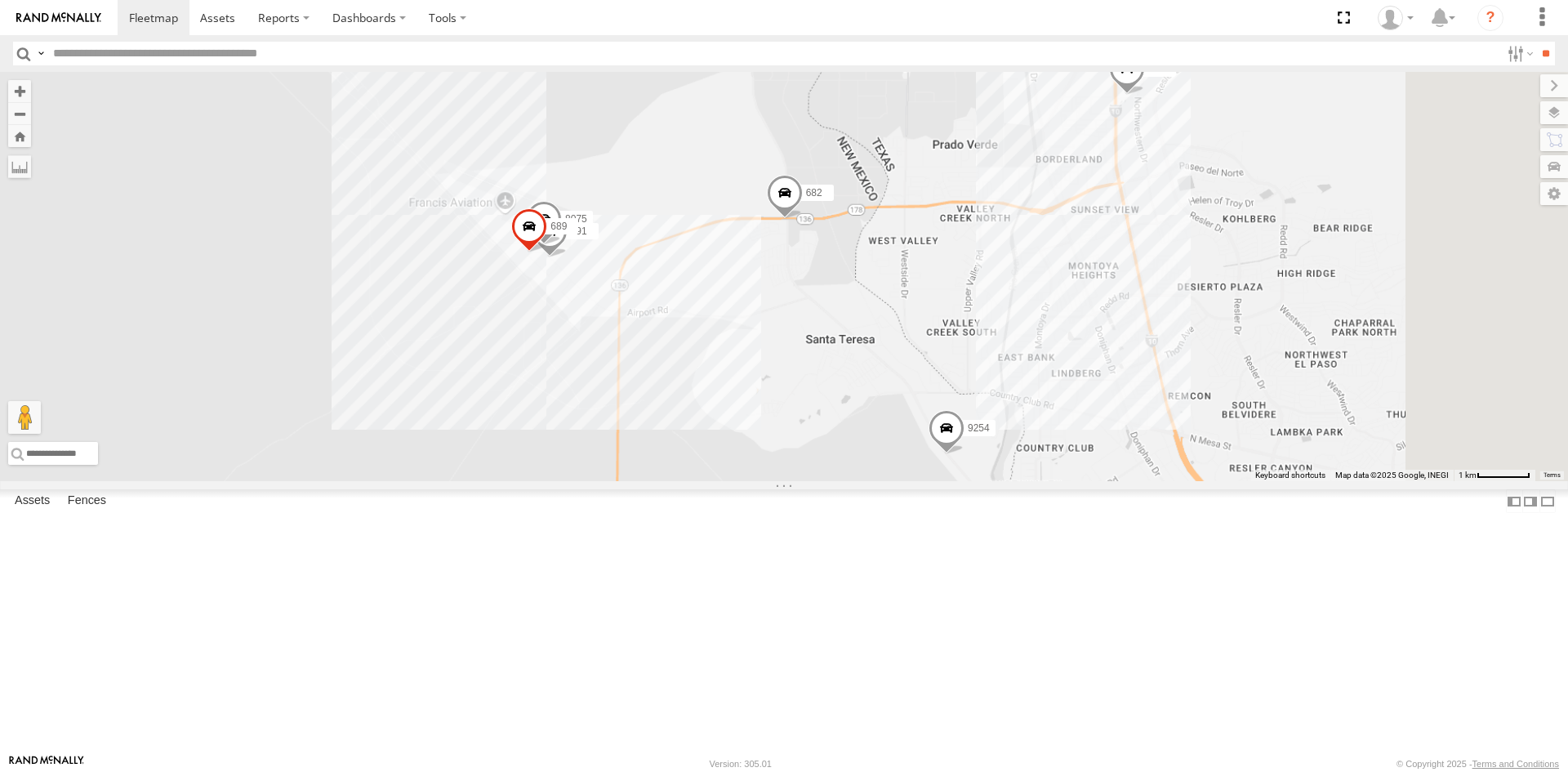
drag, startPoint x: 1076, startPoint y: 556, endPoint x: 861, endPoint y: 359, distance: 291.6
click at [882, 370] on div "682 5723 9254 410 0054 6794 4077 091 8075 689" at bounding box center [784, 276] width 1568 height 409
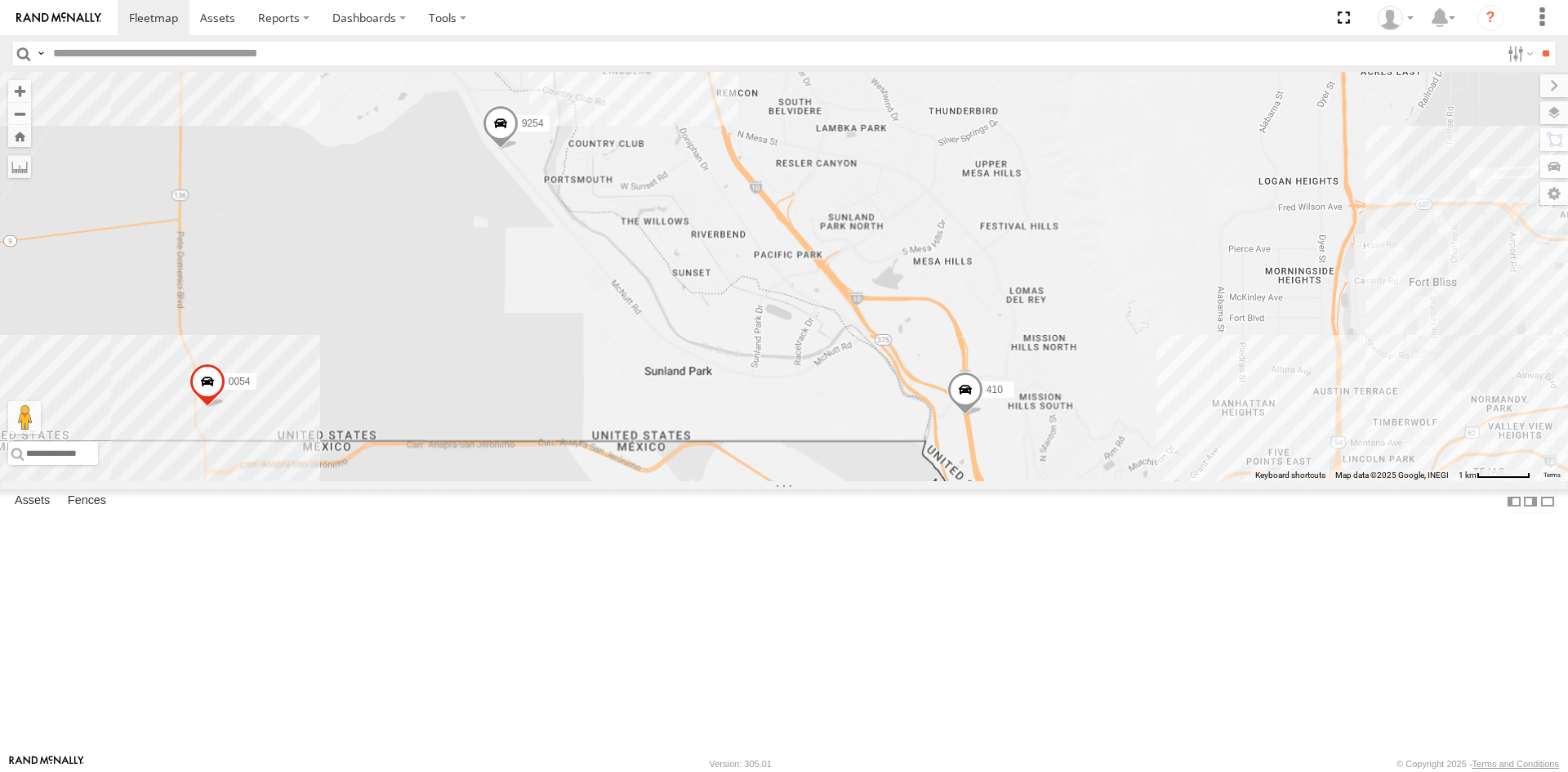
drag, startPoint x: 876, startPoint y: 376, endPoint x: 965, endPoint y: 558, distance: 202.6
click at [959, 481] on div "682 5723 9254 410 0054 6794 4077 091 8075 689" at bounding box center [784, 276] width 1568 height 409
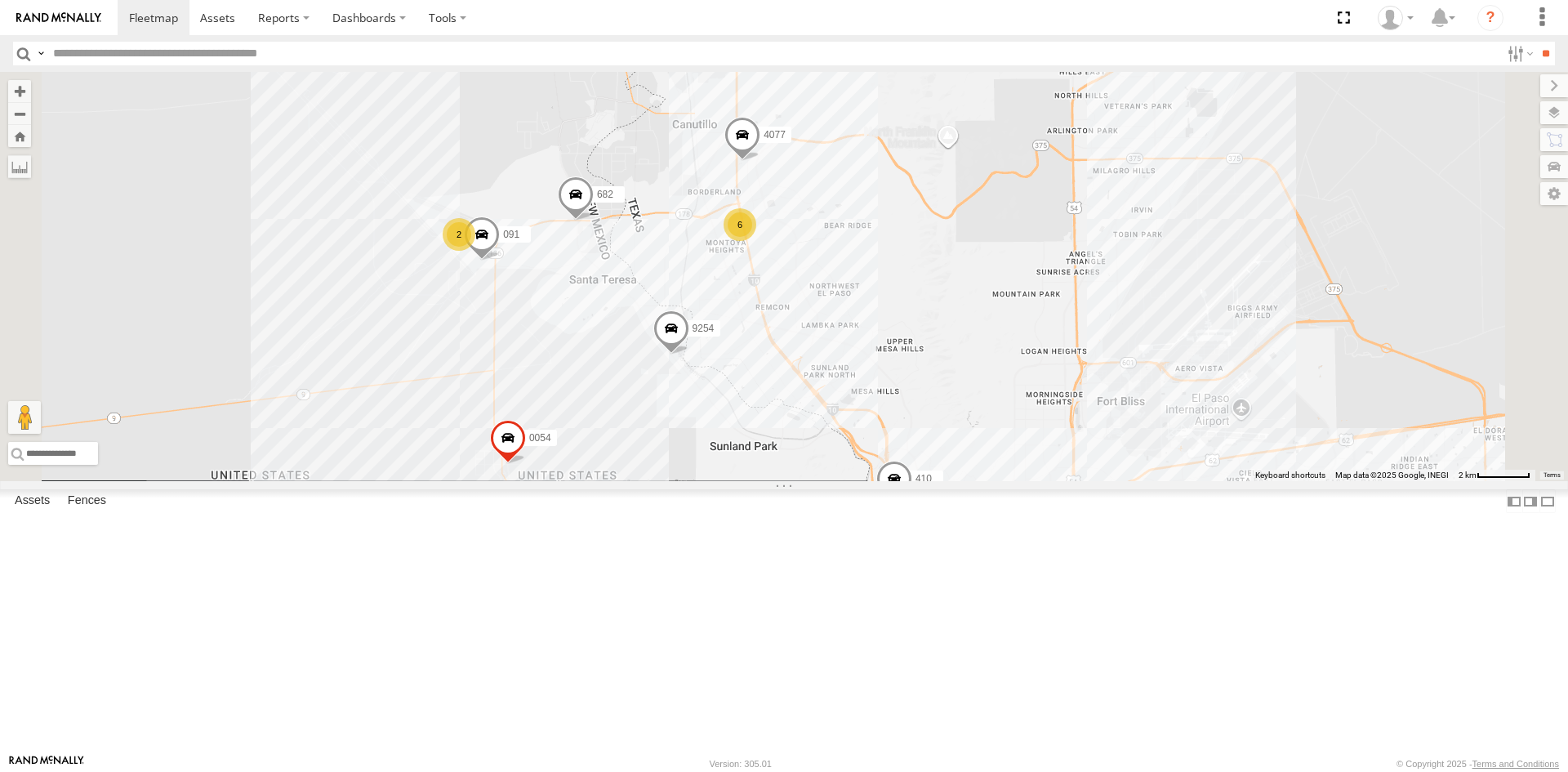
drag, startPoint x: 1248, startPoint y: 626, endPoint x: 986, endPoint y: 379, distance: 360.1
click at [990, 382] on div "682 9254 410 0054 4077 12 6 091 2" at bounding box center [784, 276] width 1568 height 409
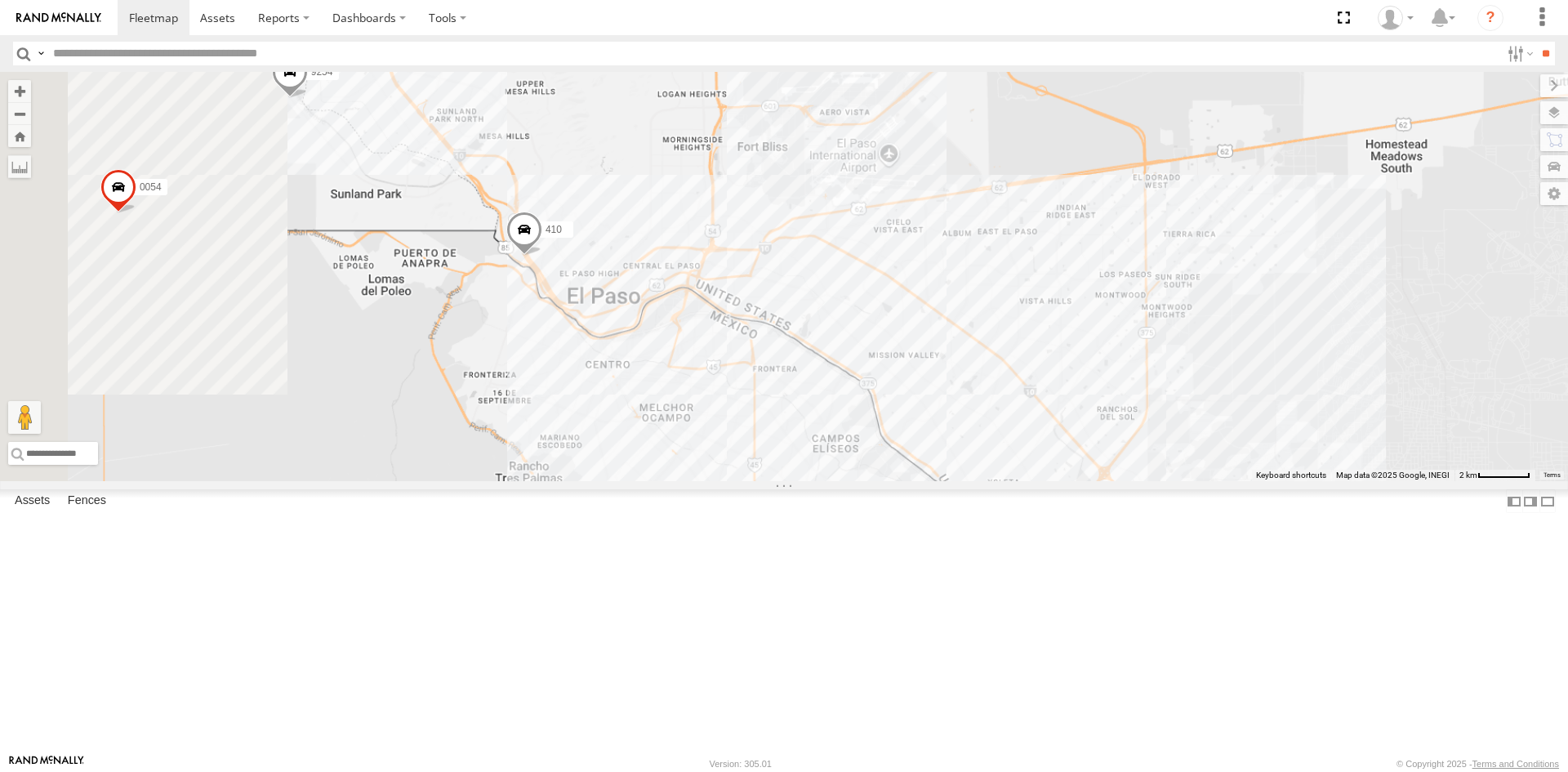
drag, startPoint x: 818, startPoint y: 368, endPoint x: 1085, endPoint y: 647, distance: 386.2
click at [1085, 481] on div "682 9254 410 0054 4077 091 4093 5723 6794" at bounding box center [784, 276] width 1568 height 409
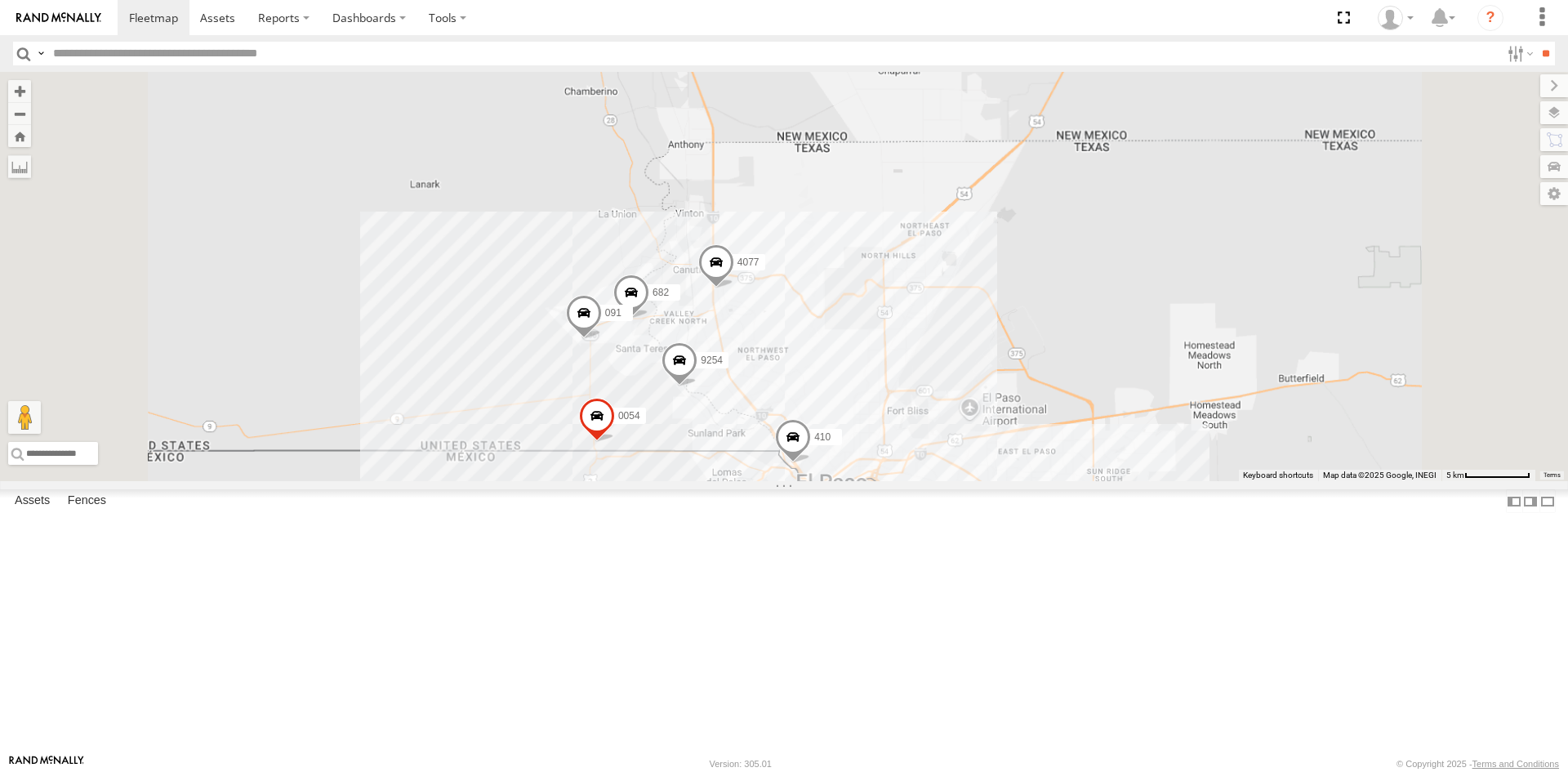
drag, startPoint x: 1007, startPoint y: 544, endPoint x: 1045, endPoint y: 562, distance: 42.0
click at [842, 445] on label "410" at bounding box center [821, 437] width 41 height 17
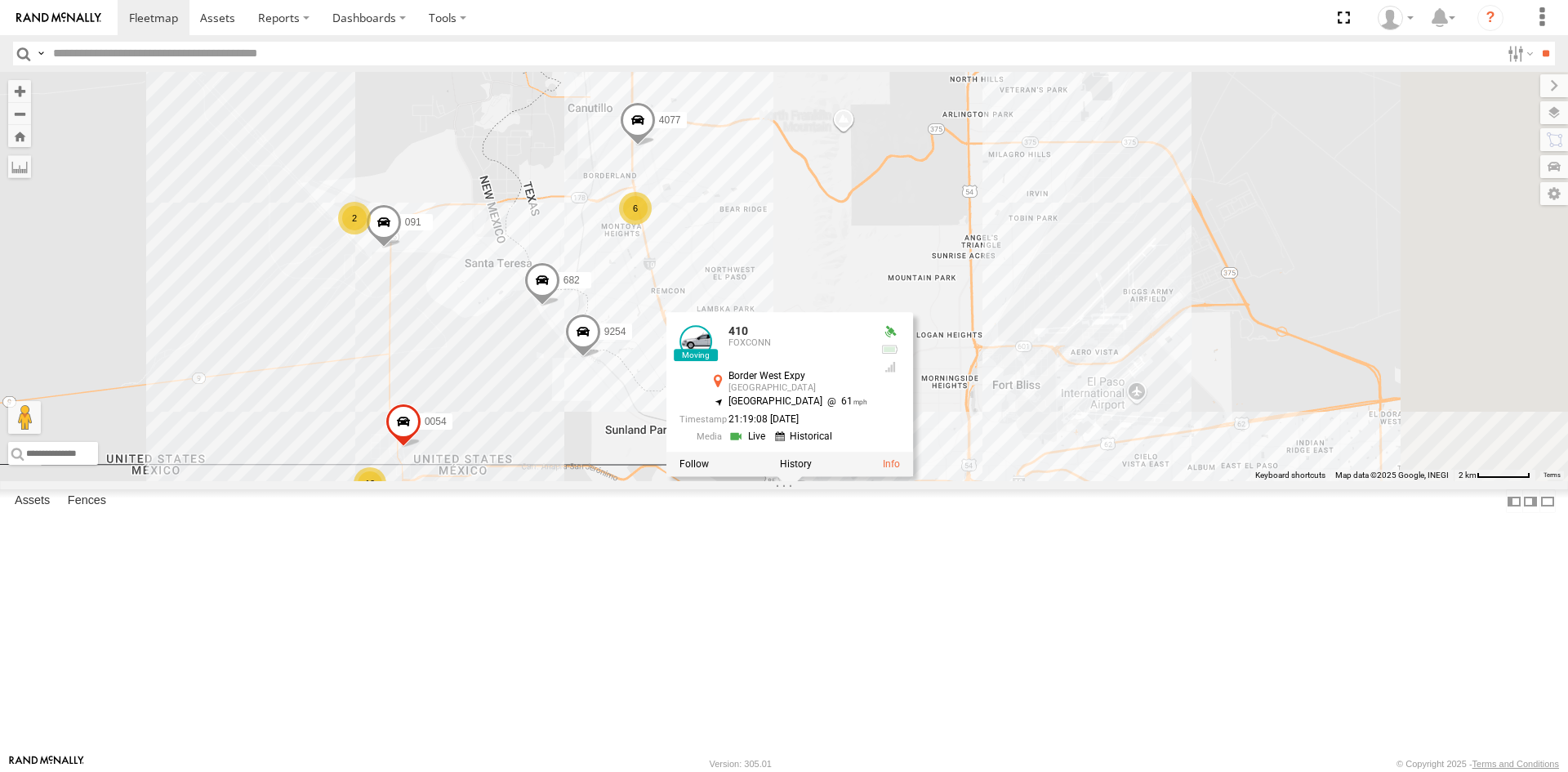
drag, startPoint x: 1195, startPoint y: 454, endPoint x: 1153, endPoint y: 418, distance: 55.3
click at [1153, 418] on div "682 9254 410 4077 4093 410 FOXCONN Border West Expy El Paso 31.77539 , -106.516…" at bounding box center [784, 276] width 1568 height 409
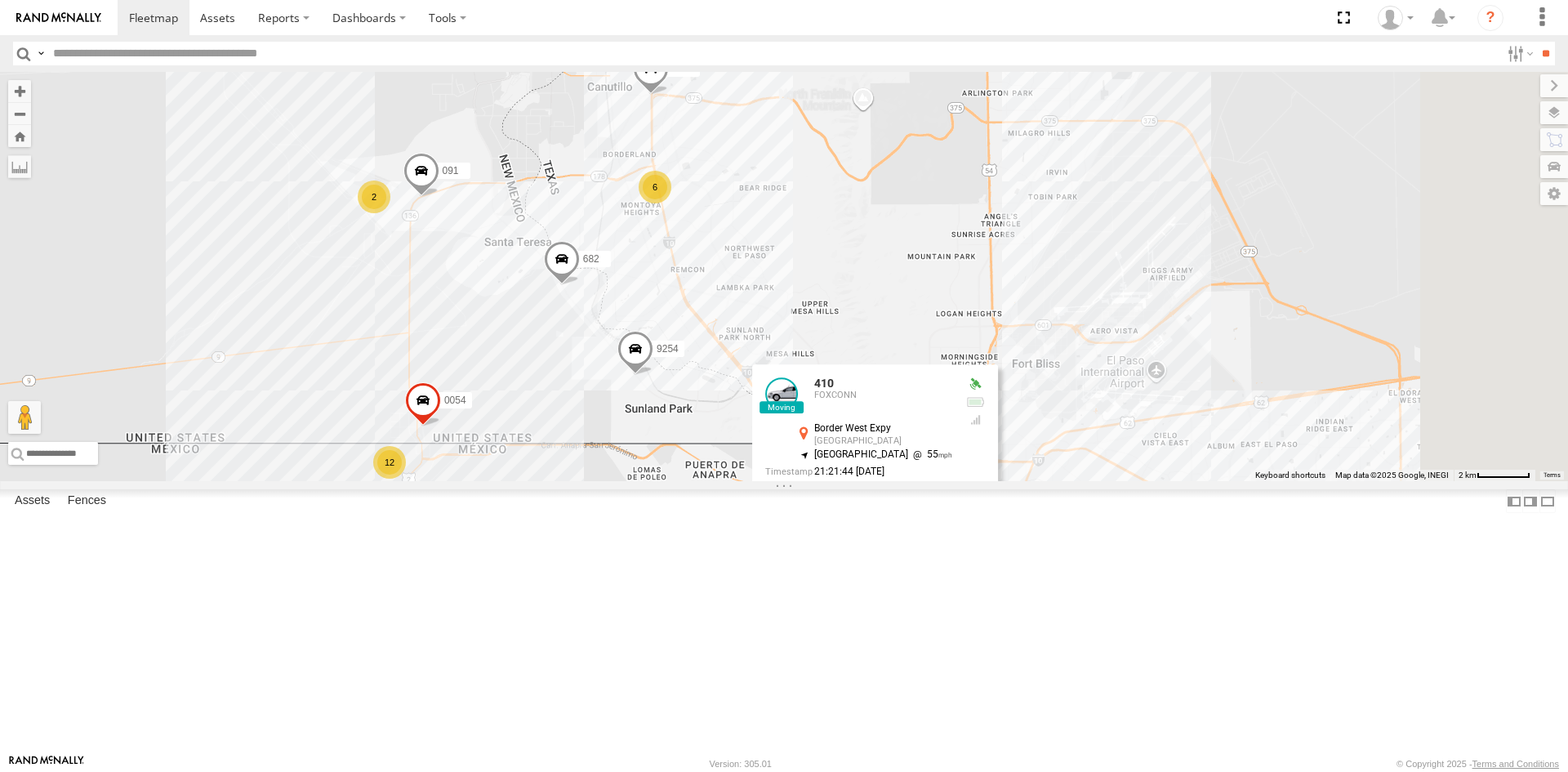
drag, startPoint x: 893, startPoint y: 333, endPoint x: 871, endPoint y: 317, distance: 27.2
click at [671, 203] on div "6" at bounding box center [654, 186] width 32 height 32
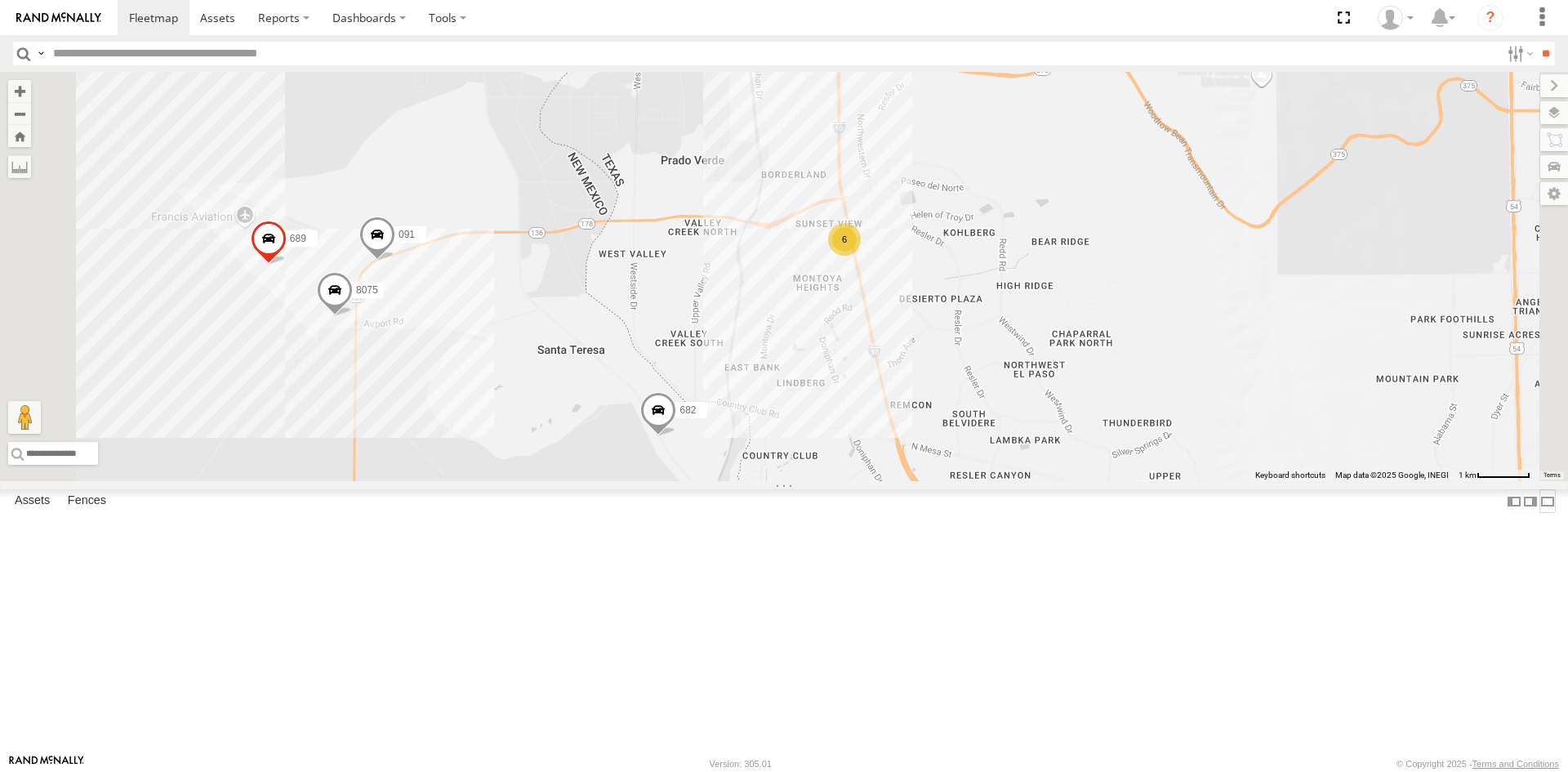
click at [1539, 513] on label at bounding box center [1547, 501] width 17 height 24
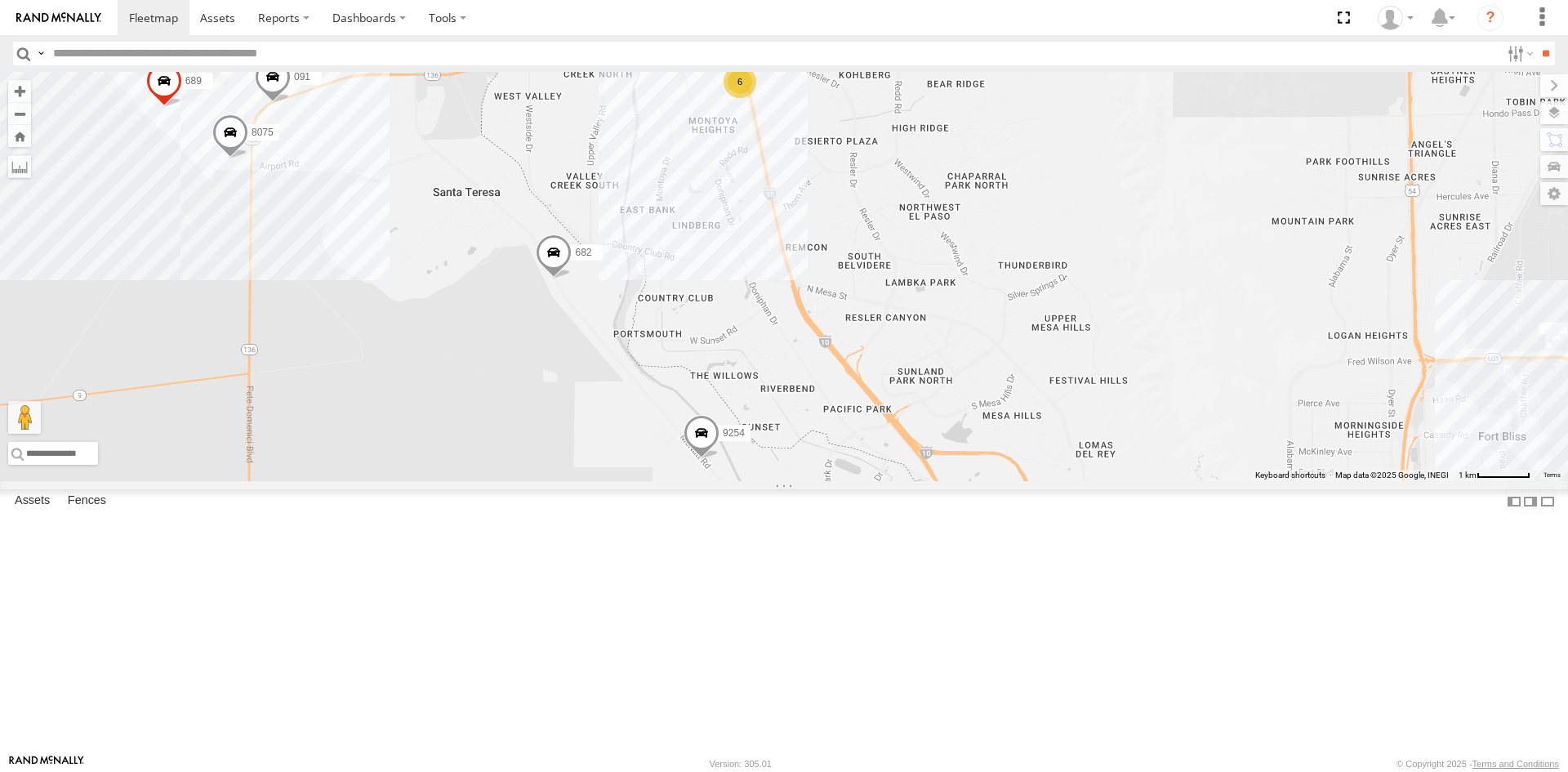
drag, startPoint x: 652, startPoint y: 428, endPoint x: 547, endPoint y: 267, distance: 192.2
click at [547, 267] on div "091 8075 682 9254 689 4077 6" at bounding box center [784, 276] width 1568 height 409
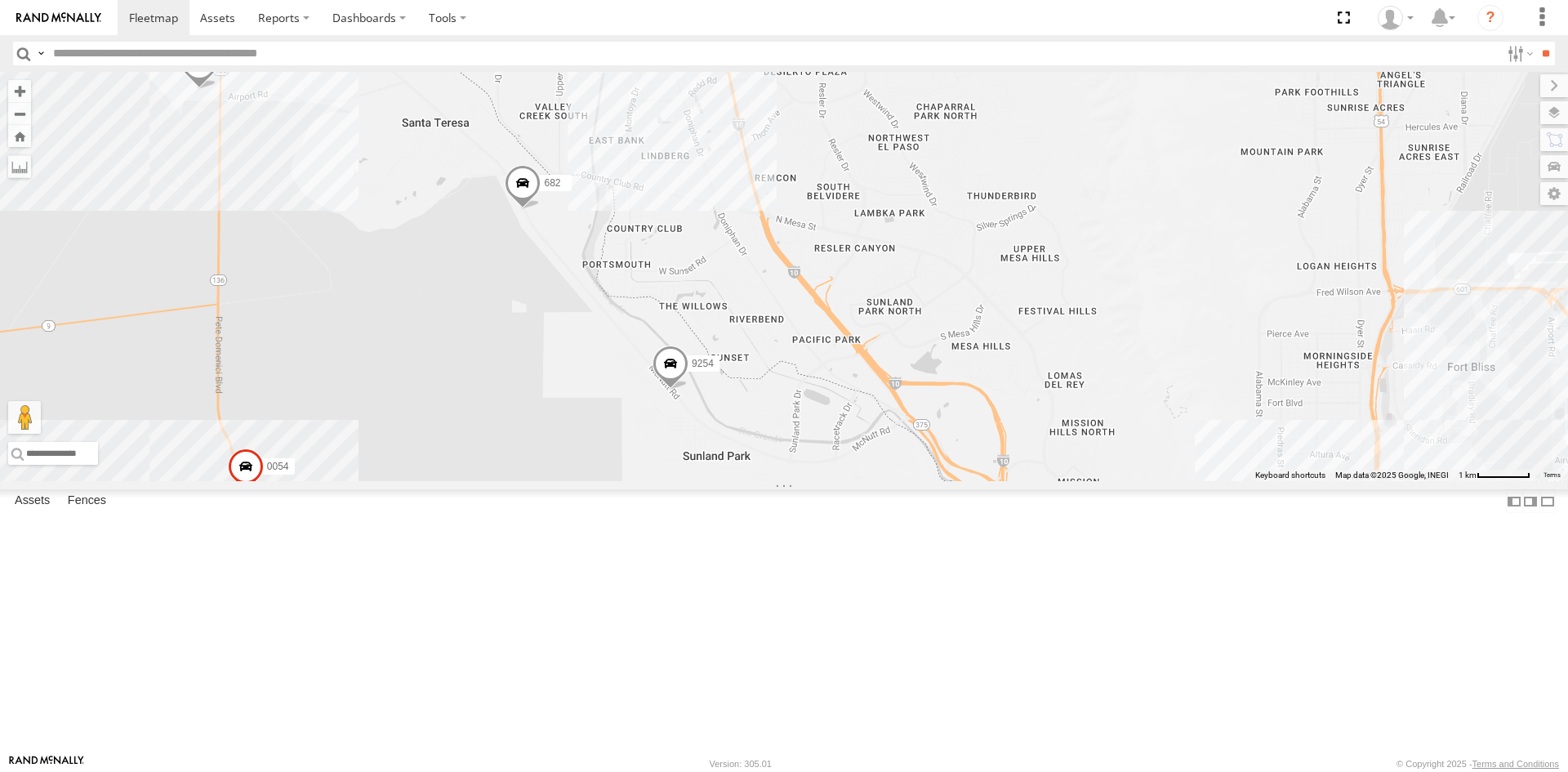
drag, startPoint x: 657, startPoint y: 309, endPoint x: 630, endPoint y: 248, distance: 66.7
click at [630, 248] on div "091 8075 682 9254 689 4077 6 4 0054 8" at bounding box center [784, 276] width 1568 height 409
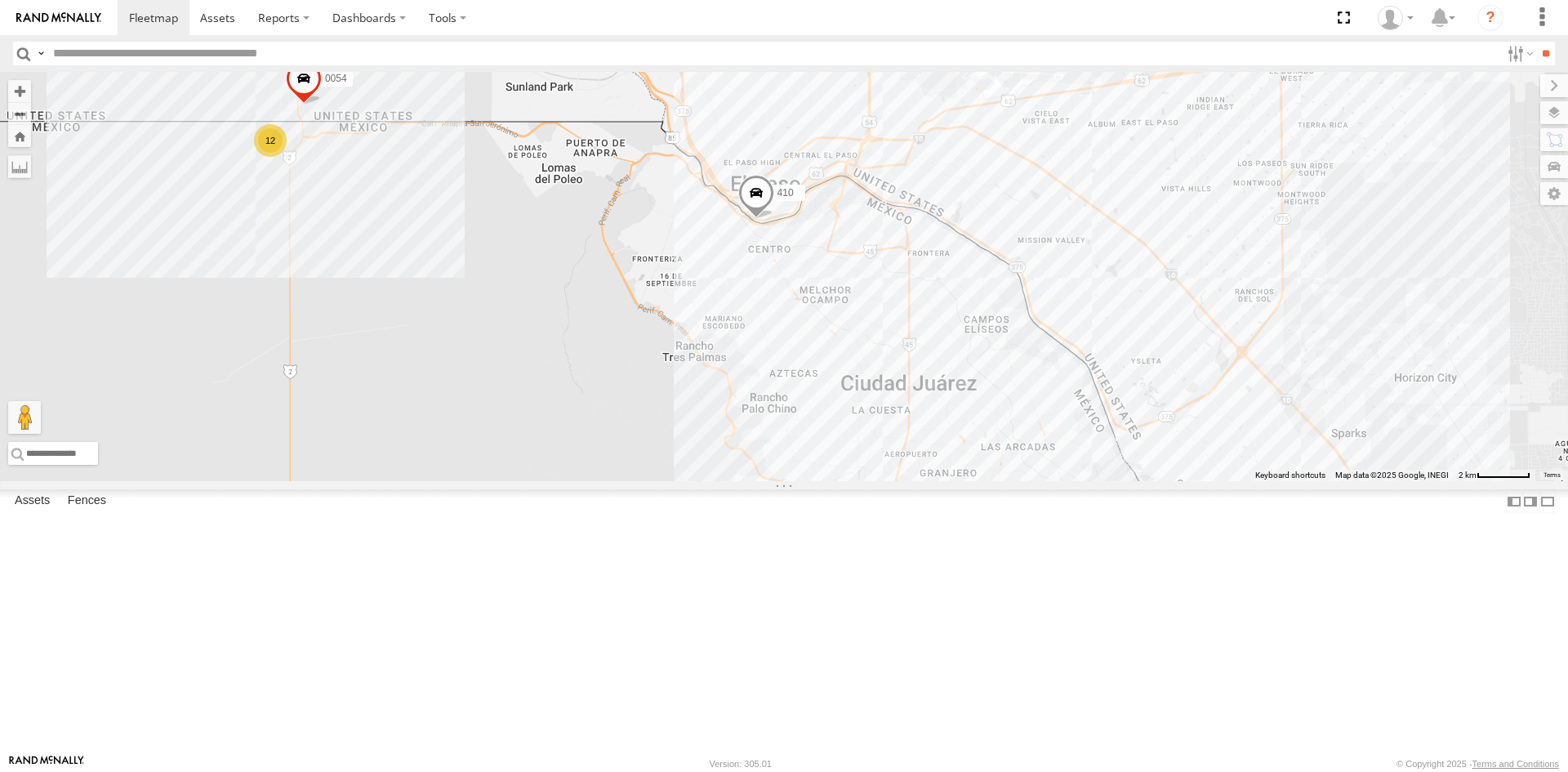
drag, startPoint x: 1086, startPoint y: 476, endPoint x: 876, endPoint y: 241, distance: 315.2
click at [876, 241] on div "091 8075 682 9254 689 4077 0054 12 6 410" at bounding box center [784, 276] width 1568 height 409
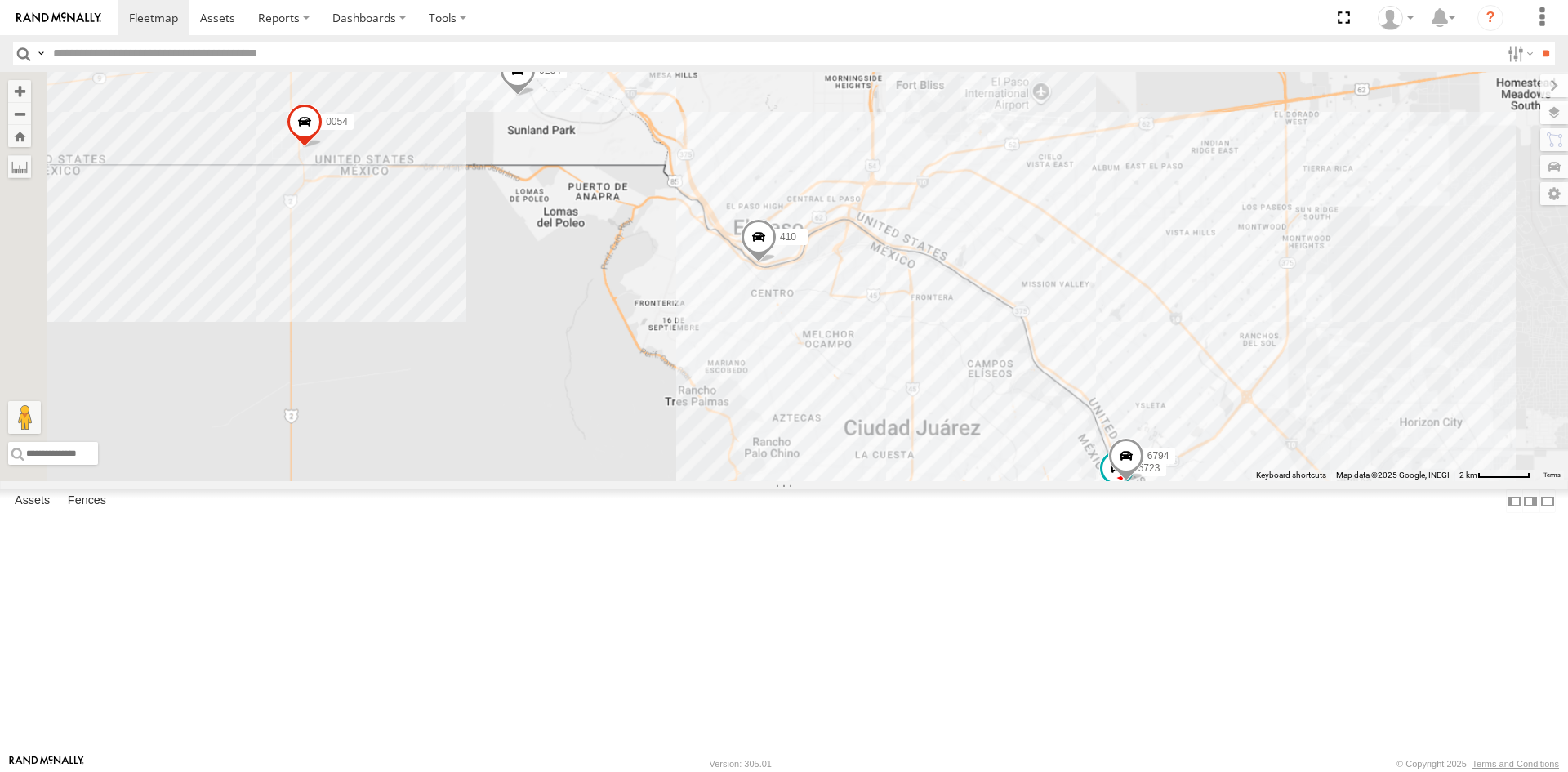
drag, startPoint x: 722, startPoint y: 438, endPoint x: 854, endPoint y: 594, distance: 204.4
click at [854, 481] on div "091 8075 682 9254 689 4077 0054 410 4093 8689 5538 5723 6794" at bounding box center [784, 276] width 1568 height 409
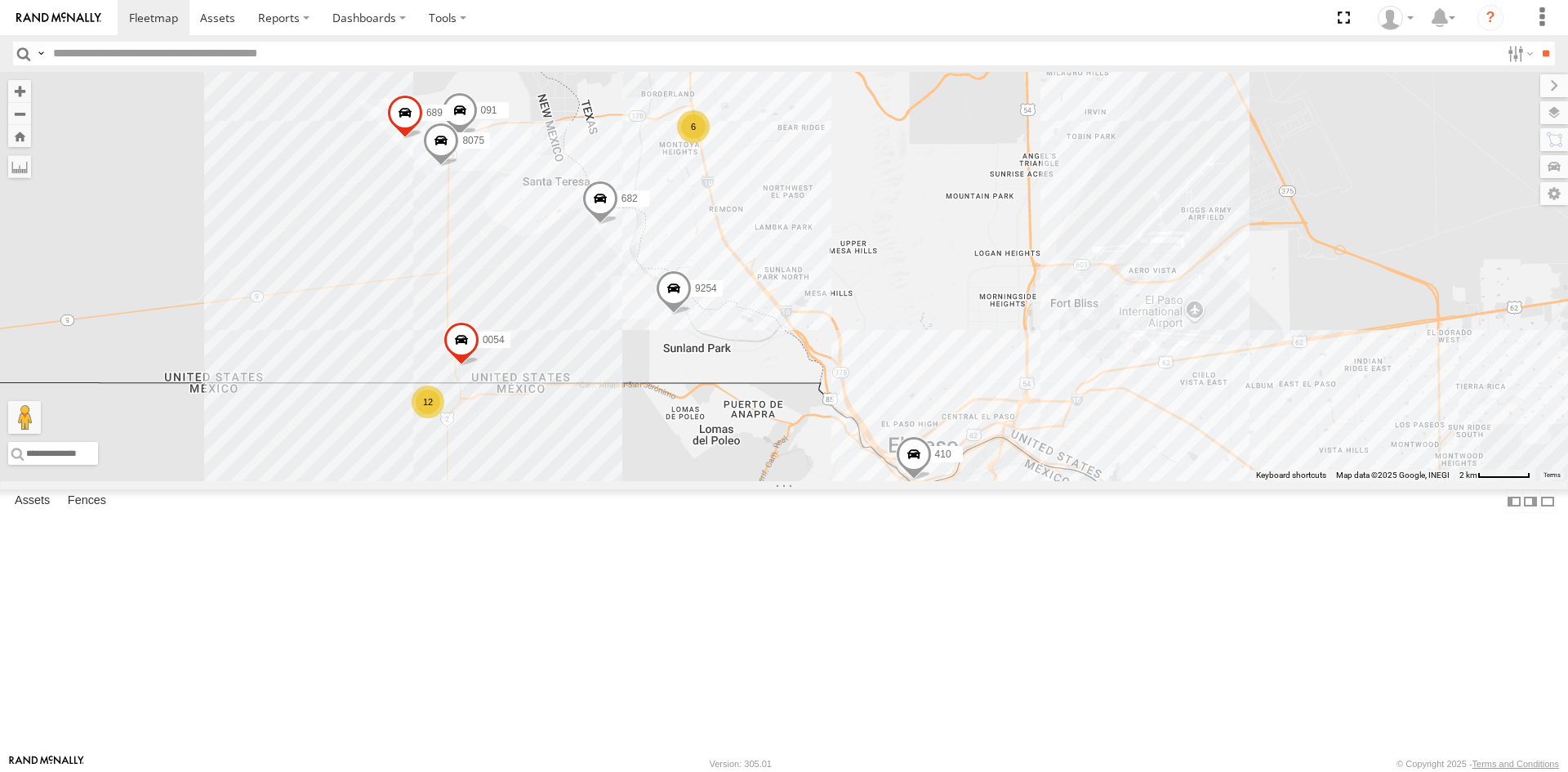
drag, startPoint x: 656, startPoint y: 359, endPoint x: 681, endPoint y: 418, distance: 64.1
click at [681, 314] on span at bounding box center [673, 292] width 36 height 44
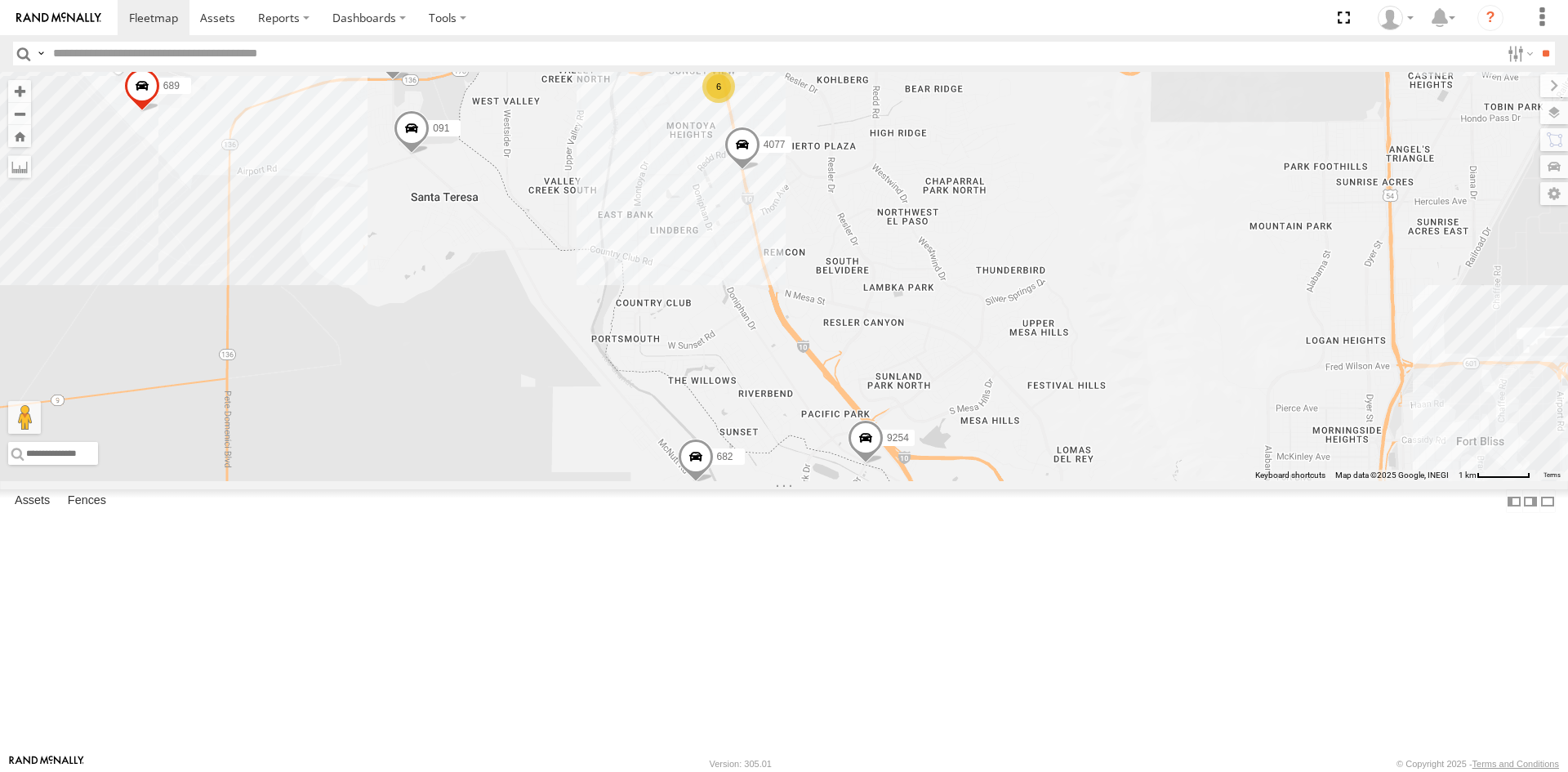
drag, startPoint x: 855, startPoint y: 450, endPoint x: 835, endPoint y: 437, distance: 23.9
click at [835, 435] on div "091 8075 682 9254 689 0054 4077 410 6 9" at bounding box center [784, 276] width 1568 height 409
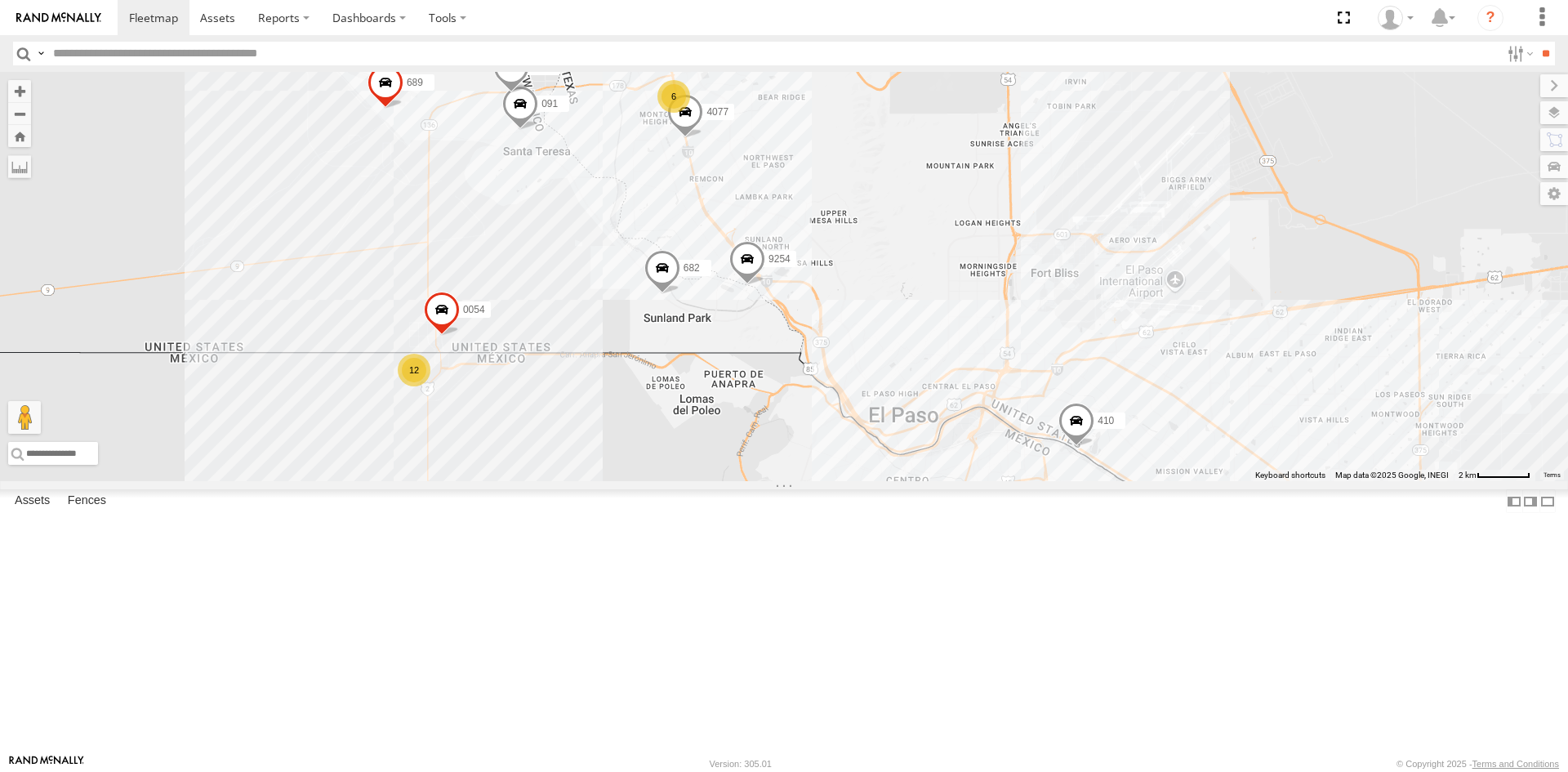
drag, startPoint x: 943, startPoint y: 419, endPoint x: 846, endPoint y: 319, distance: 139.3
click at [846, 319] on div "091 8075 682 9254 689 0054 4077 410 12 6" at bounding box center [784, 276] width 1568 height 409
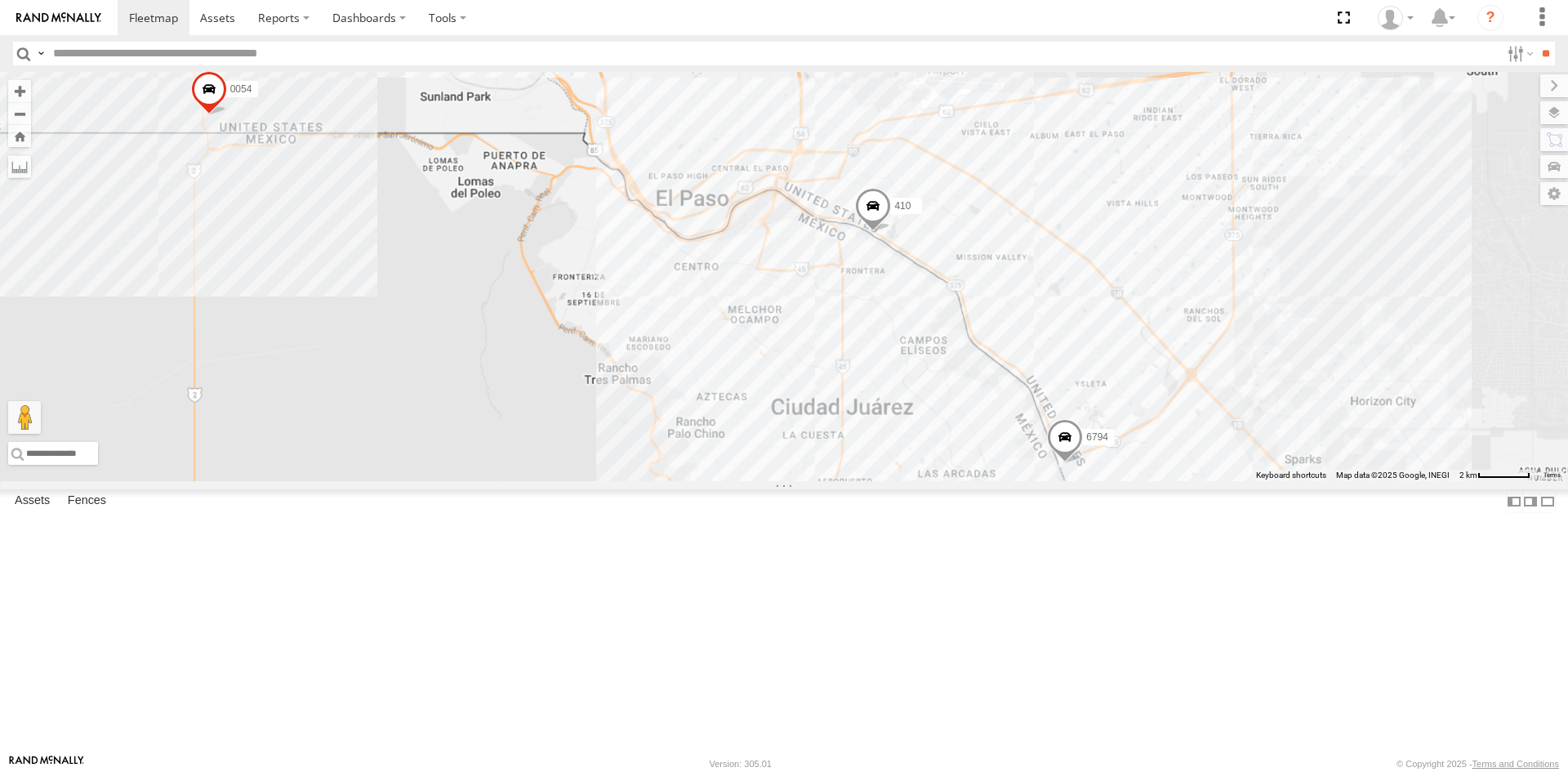
drag, startPoint x: 828, startPoint y: 458, endPoint x: 918, endPoint y: 553, distance: 130.9
click at [918, 481] on div "091 8075 682 9254 689 0054 4077 410 5538 6794" at bounding box center [784, 276] width 1568 height 409
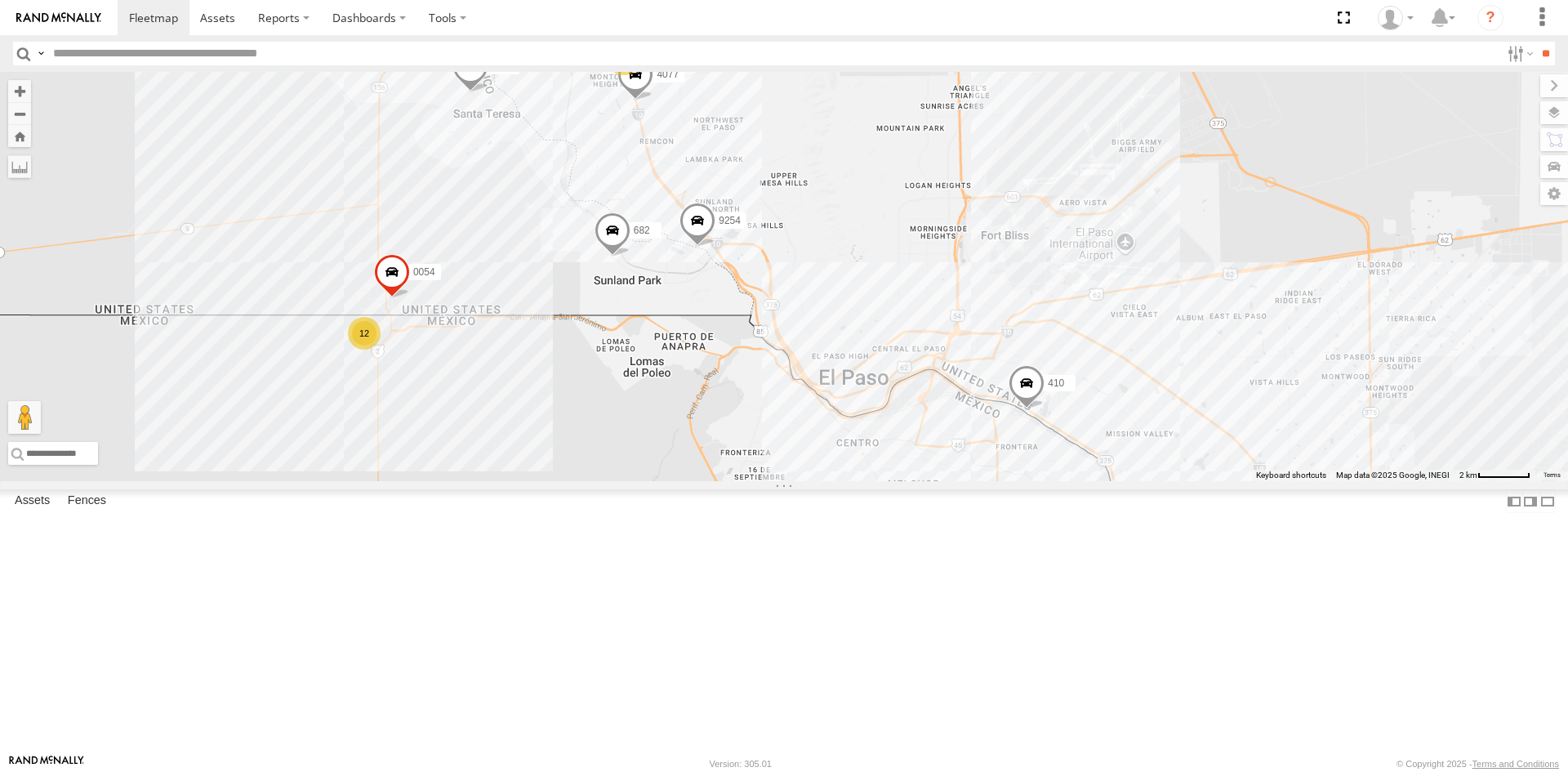
drag, startPoint x: 918, startPoint y: 532, endPoint x: 982, endPoint y: 607, distance: 98.6
click at [982, 481] on div "091 8075 682 9254 689 0054 4077 410 5538 6794 12 17 6 5" at bounding box center [784, 276] width 1568 height 409
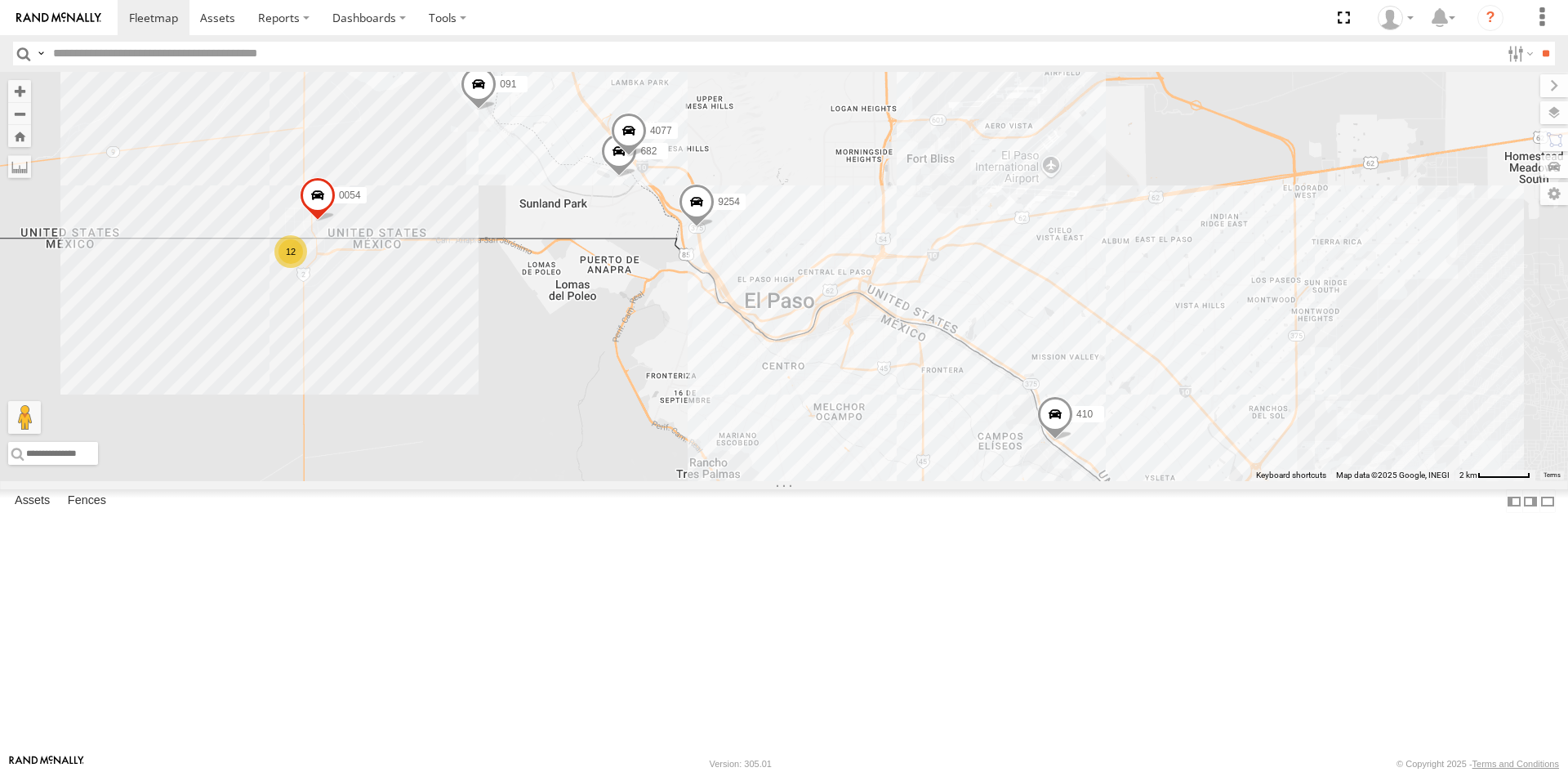
drag, startPoint x: 939, startPoint y: 413, endPoint x: 924, endPoint y: 387, distance: 30.0
click at [924, 387] on div "091 8075 682 9254 410 689 0054 6794 4077 12 17 6" at bounding box center [784, 276] width 1568 height 409
